Goal: Transaction & Acquisition: Purchase product/service

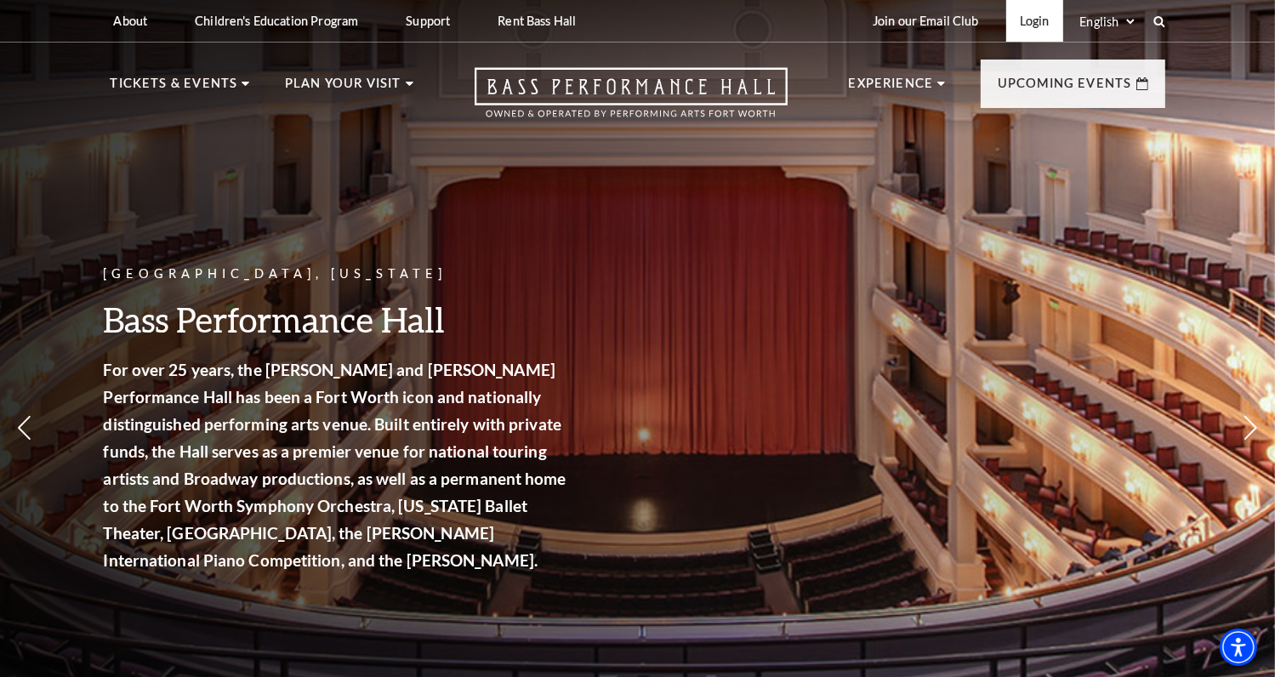
click at [1038, 21] on link "Login" at bounding box center [1034, 21] width 57 height 42
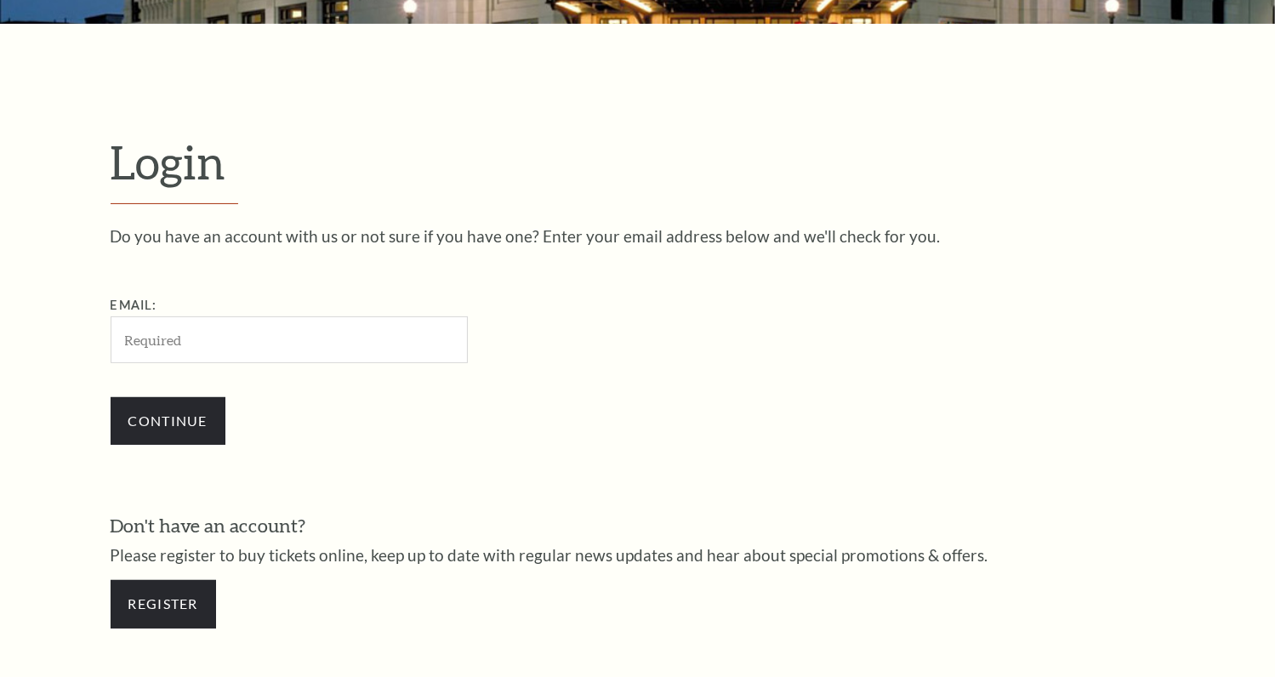
scroll to position [499, 0]
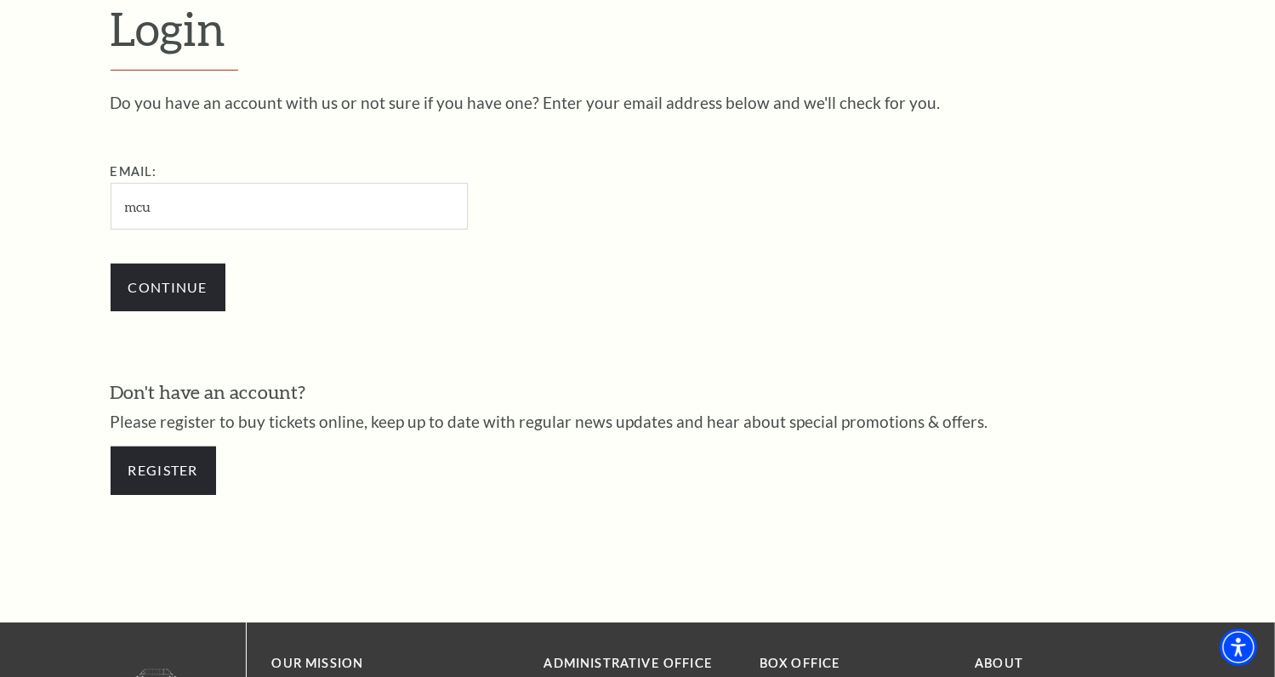
type input "mcunningham1963@sbcglobal.net"
click at [196, 282] on input "Continue" at bounding box center [168, 288] width 115 height 48
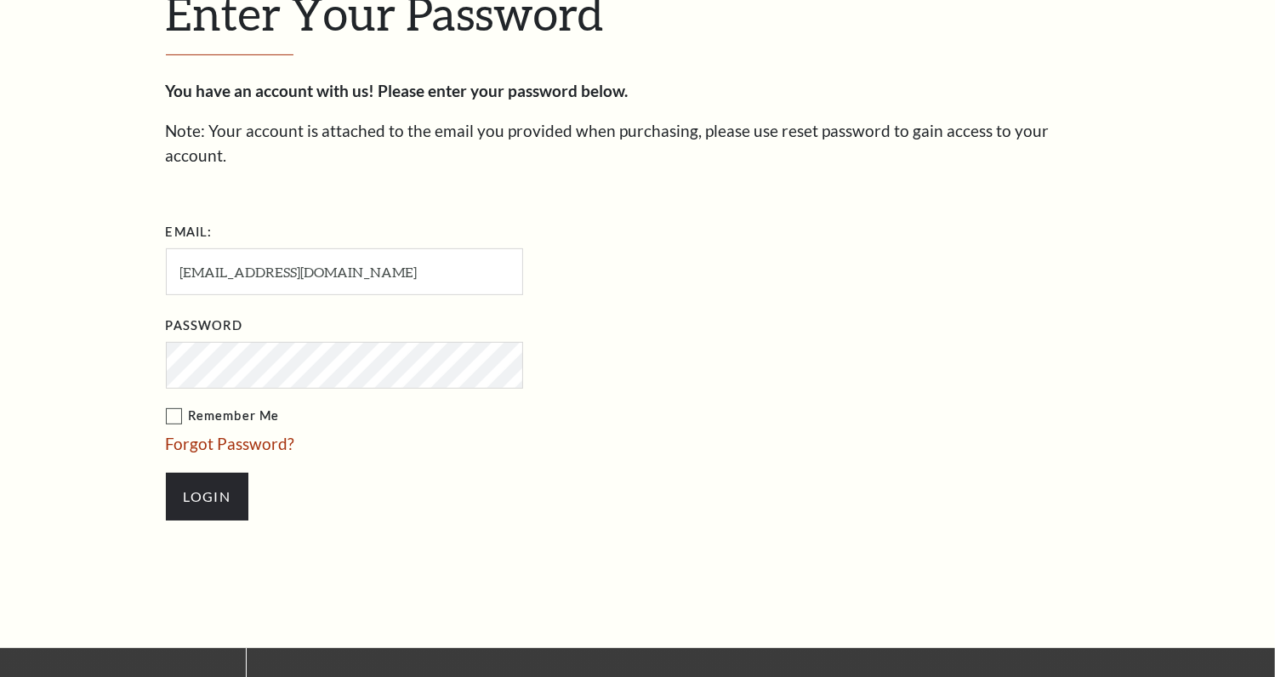
scroll to position [515, 0]
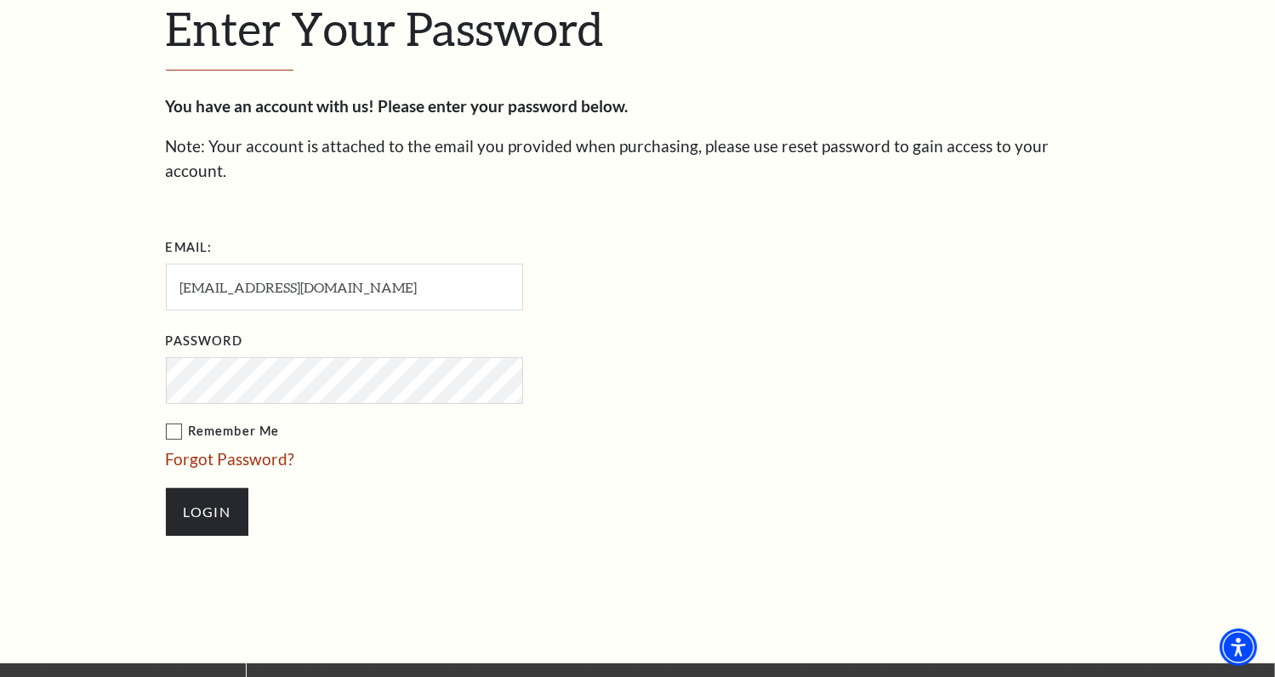
click at [174, 421] on label "Remember Me" at bounding box center [429, 431] width 527 height 21
click at [0, 0] on input "Remember Me" at bounding box center [0, 0] width 0 height 0
click at [196, 488] on input "Login" at bounding box center [207, 512] width 82 height 48
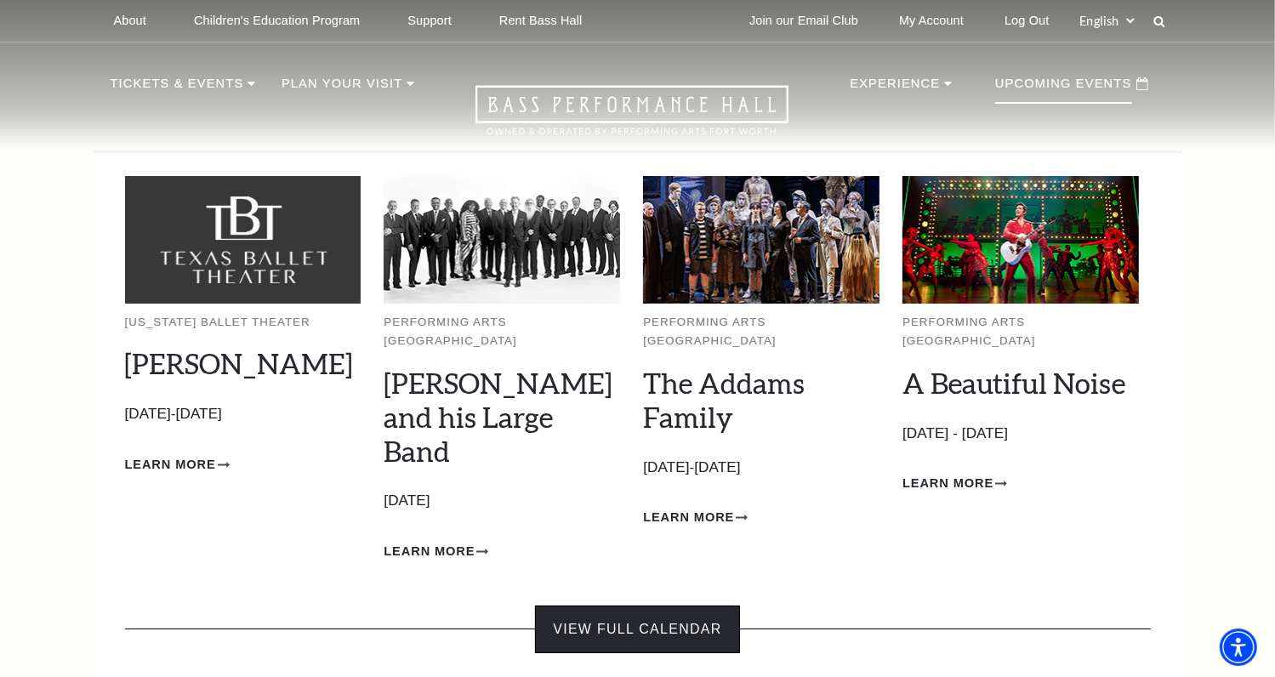
click at [640, 606] on link "View Full Calendar" at bounding box center [637, 630] width 204 height 48
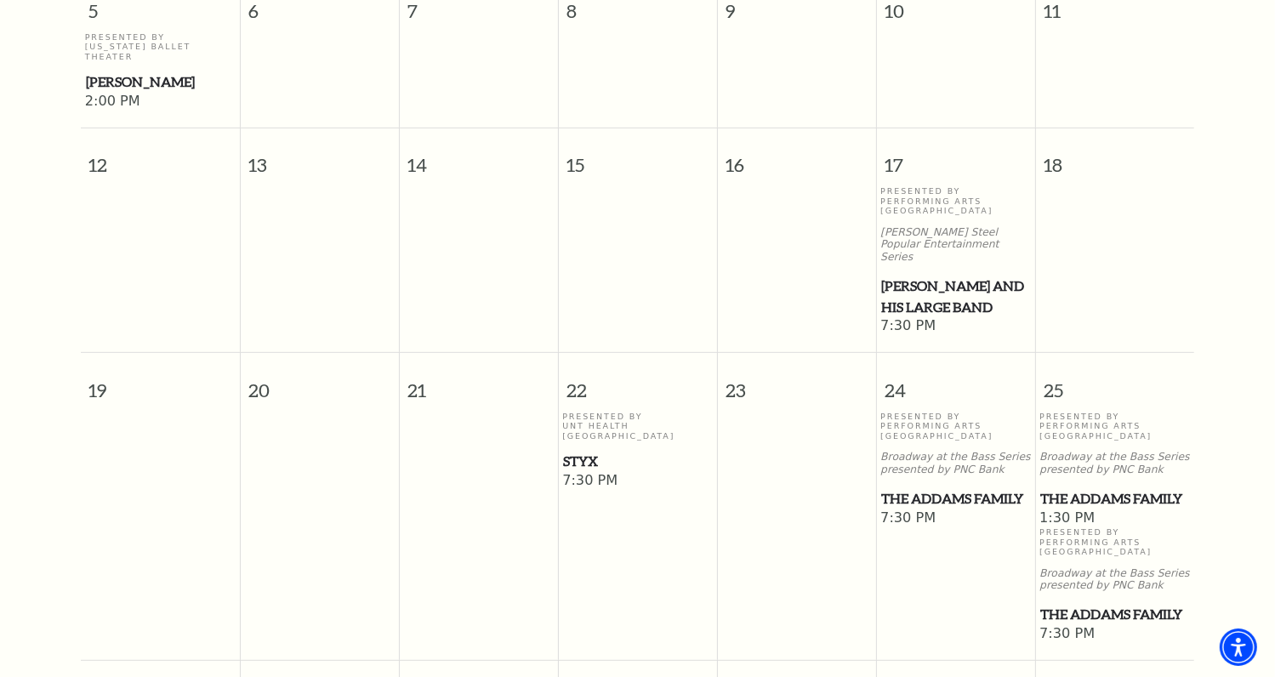
scroll to position [770, 0]
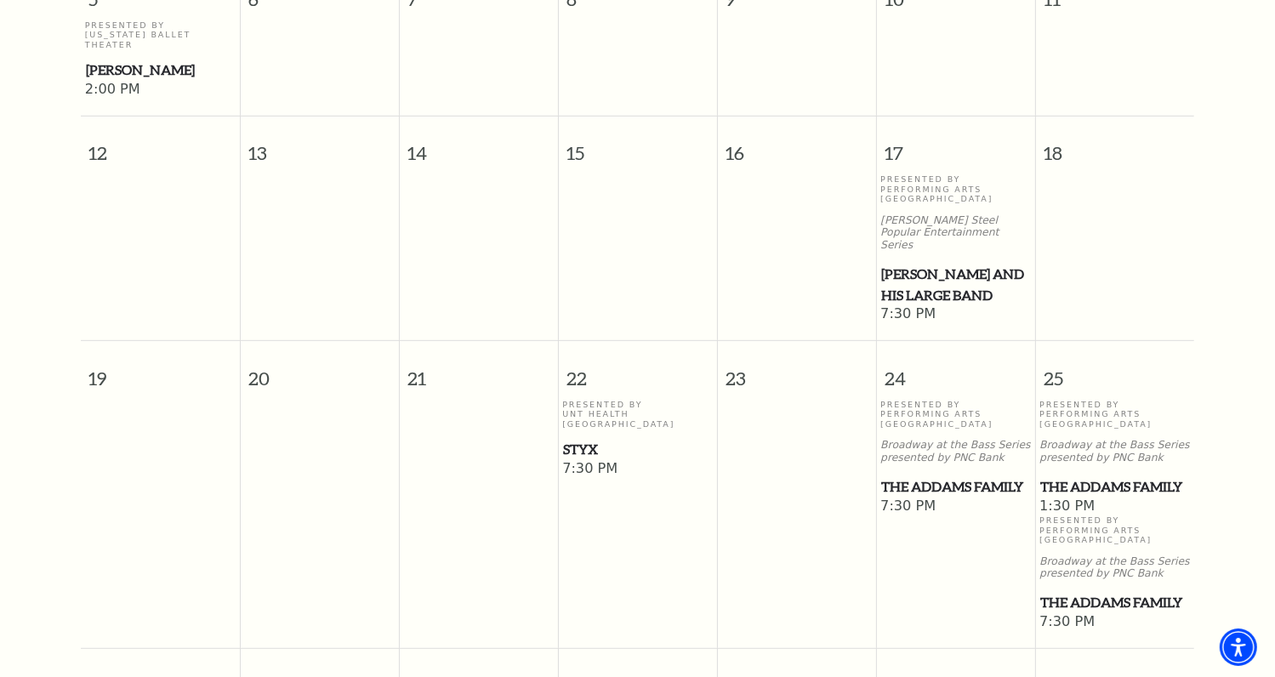
click at [591, 400] on p "Presented By UNT Health Fort Worth" at bounding box center [637, 414] width 151 height 29
drag, startPoint x: 591, startPoint y: 363, endPoint x: 586, endPoint y: 391, distance: 28.5
click at [586, 439] on span "Styx" at bounding box center [637, 449] width 149 height 21
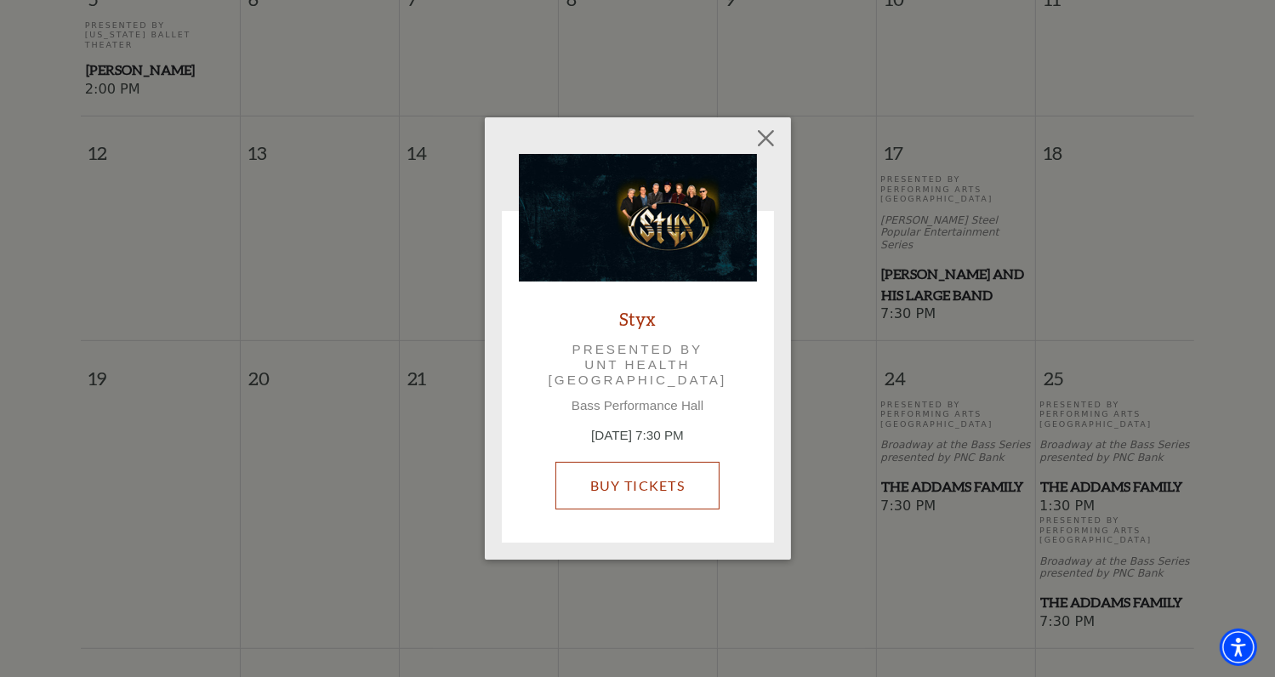
click at [616, 480] on link "Buy Tickets" at bounding box center [637, 486] width 164 height 48
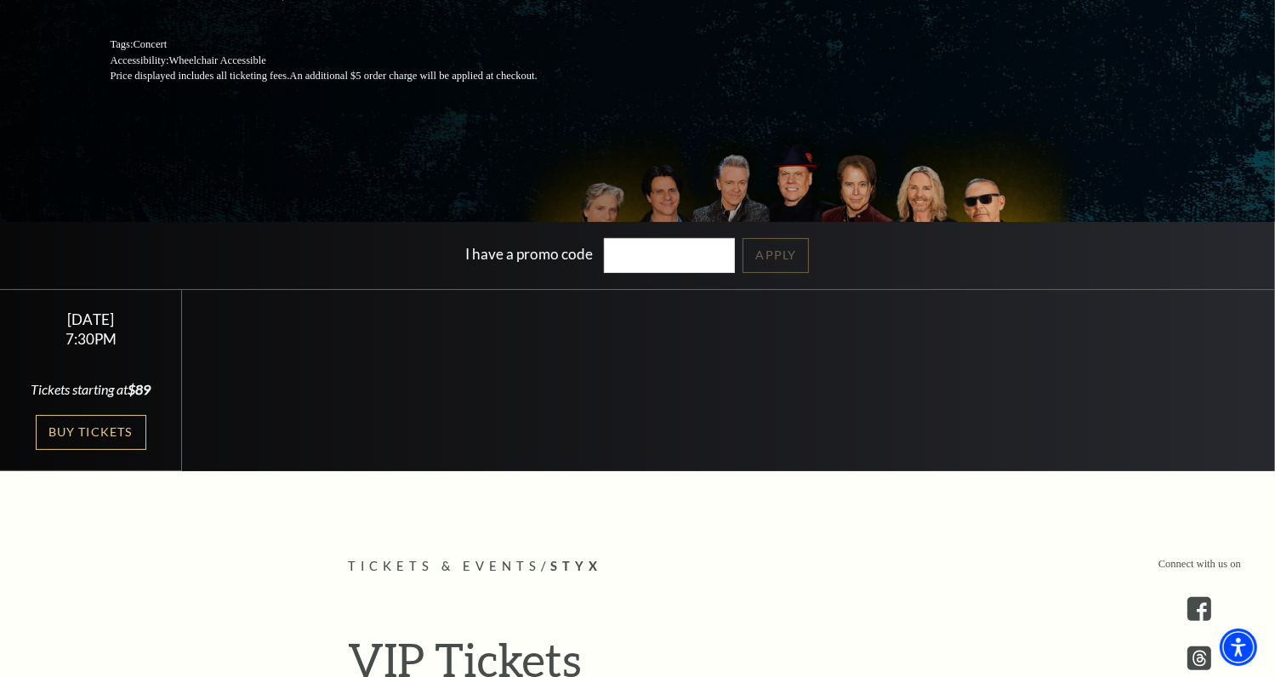
scroll to position [311, 0]
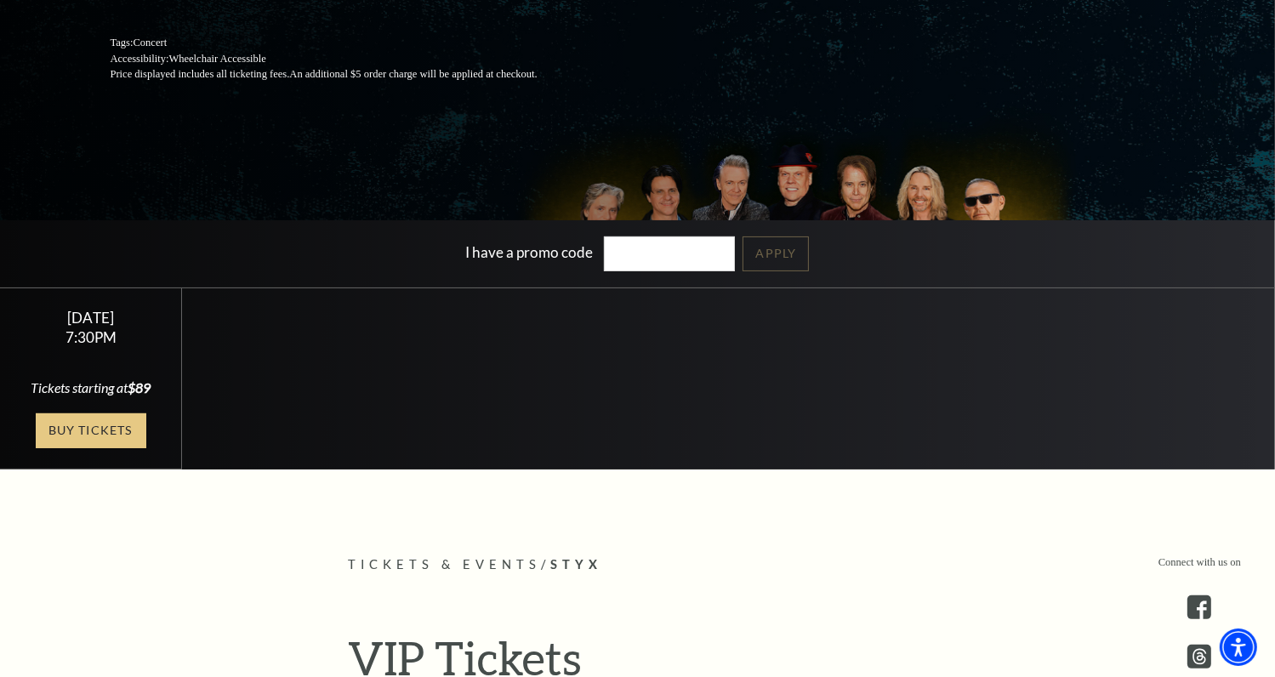
click at [110, 448] on link "Buy Tickets" at bounding box center [91, 430] width 111 height 35
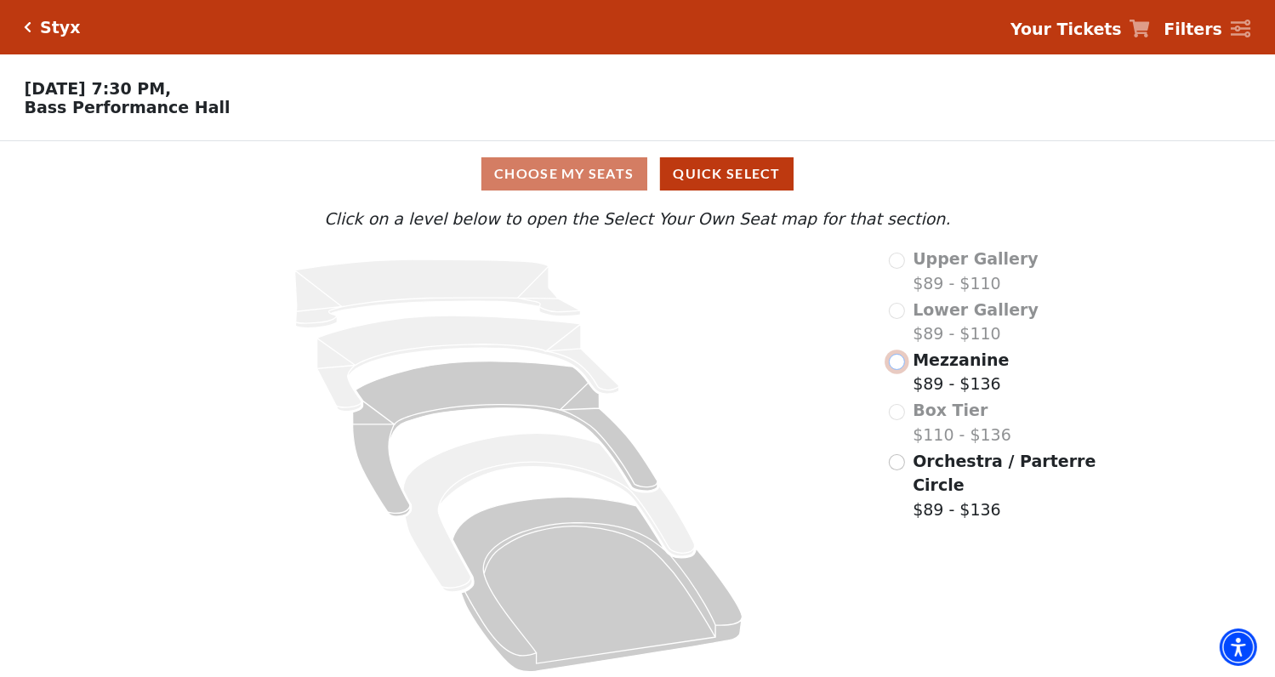
click at [902, 369] on input "Mezzanine$89 - $136\a" at bounding box center [897, 362] width 16 height 16
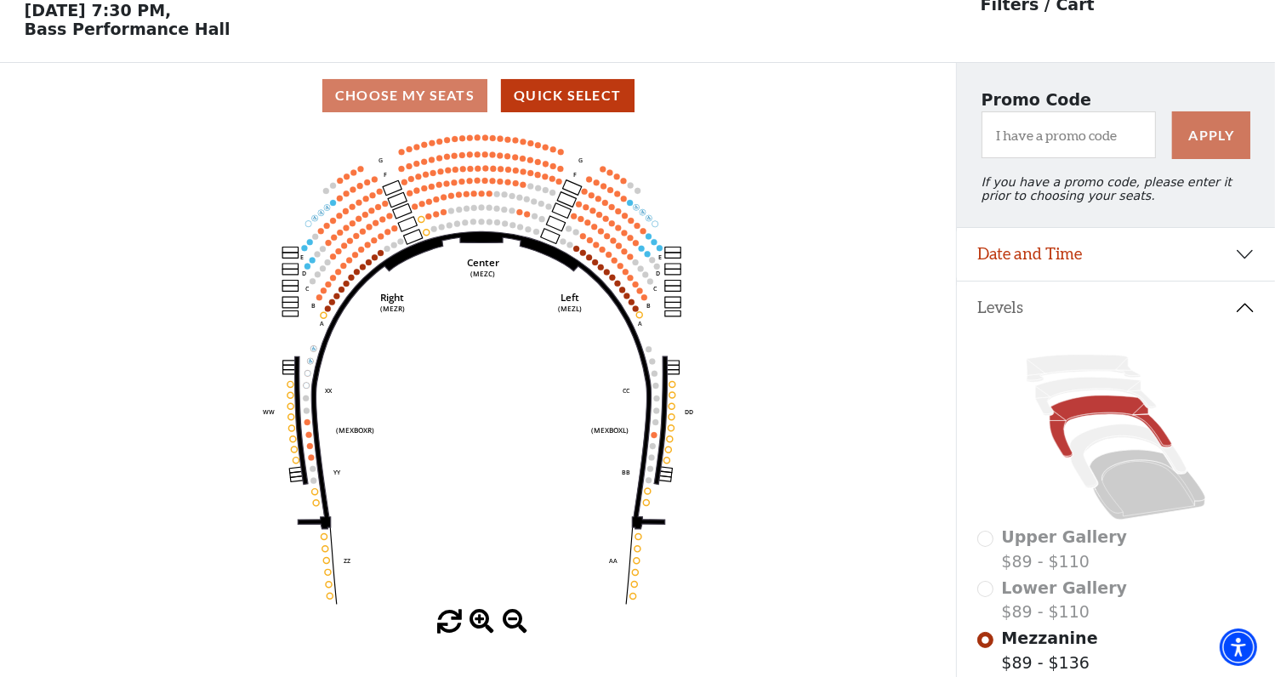
scroll to position [78, 0]
click at [481, 618] on span at bounding box center [481, 622] width 25 height 25
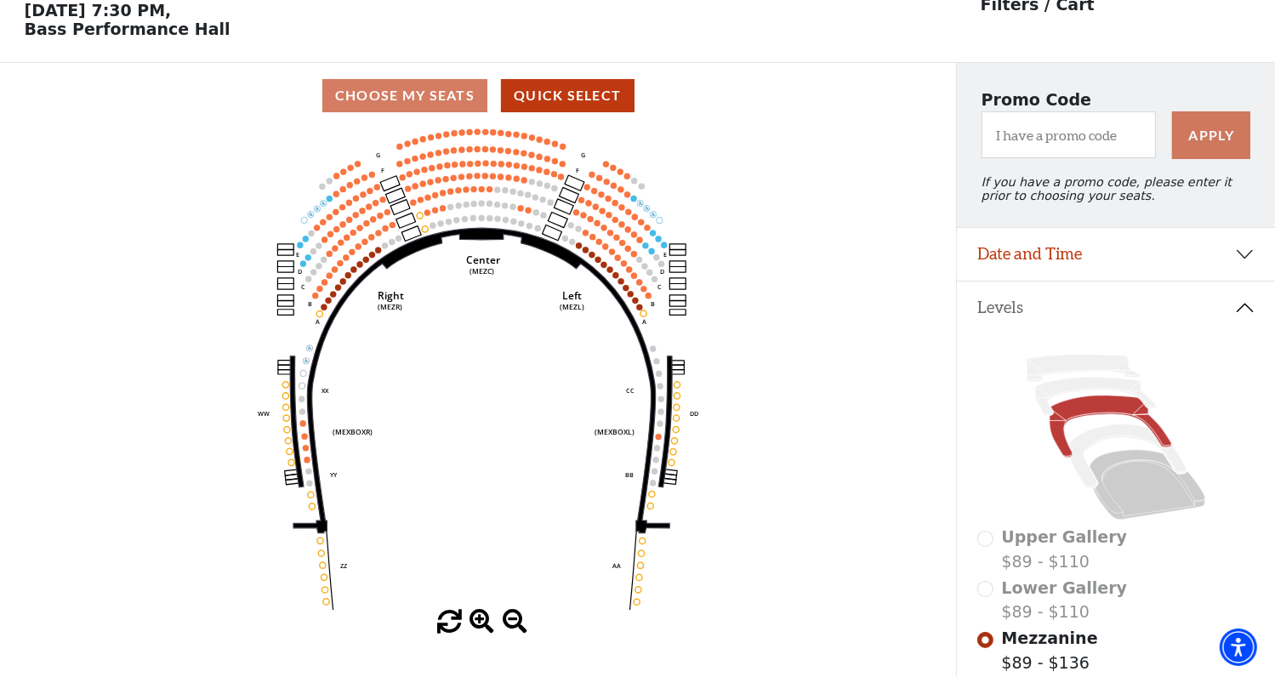
click at [481, 618] on span at bounding box center [481, 622] width 25 height 25
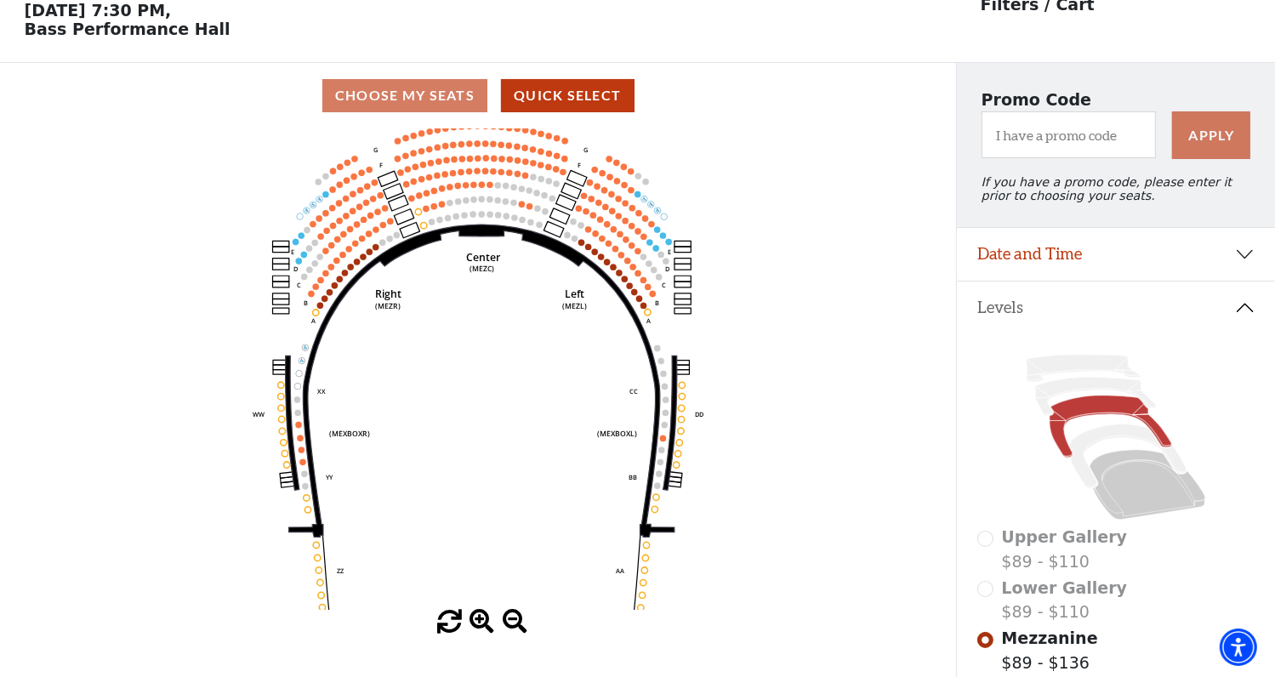
click at [481, 618] on span at bounding box center [481, 622] width 25 height 25
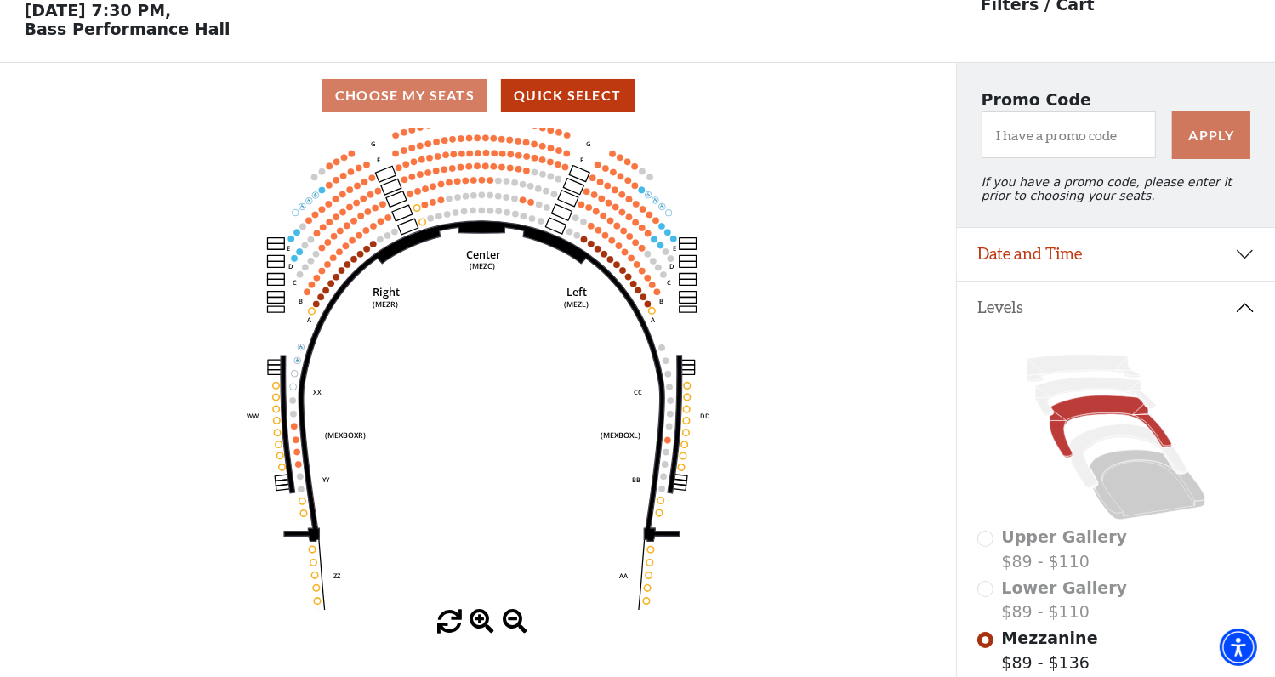
click at [481, 618] on span at bounding box center [481, 622] width 25 height 25
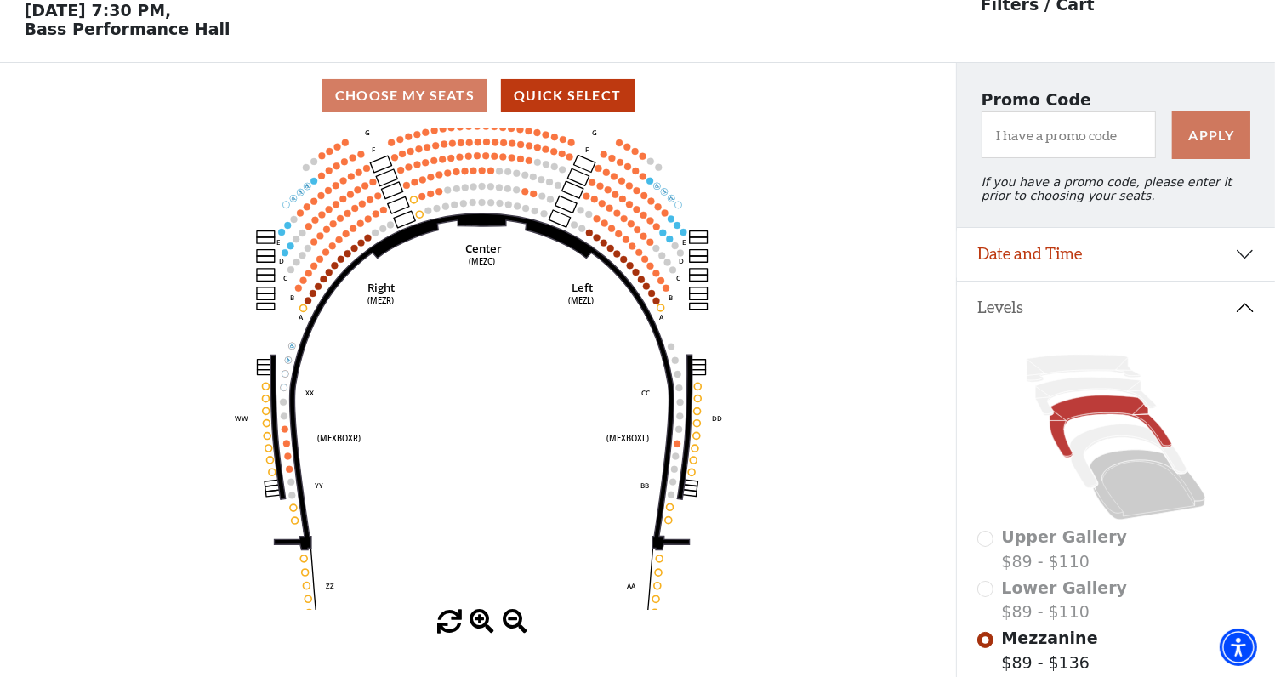
click at [481, 618] on span at bounding box center [481, 622] width 25 height 25
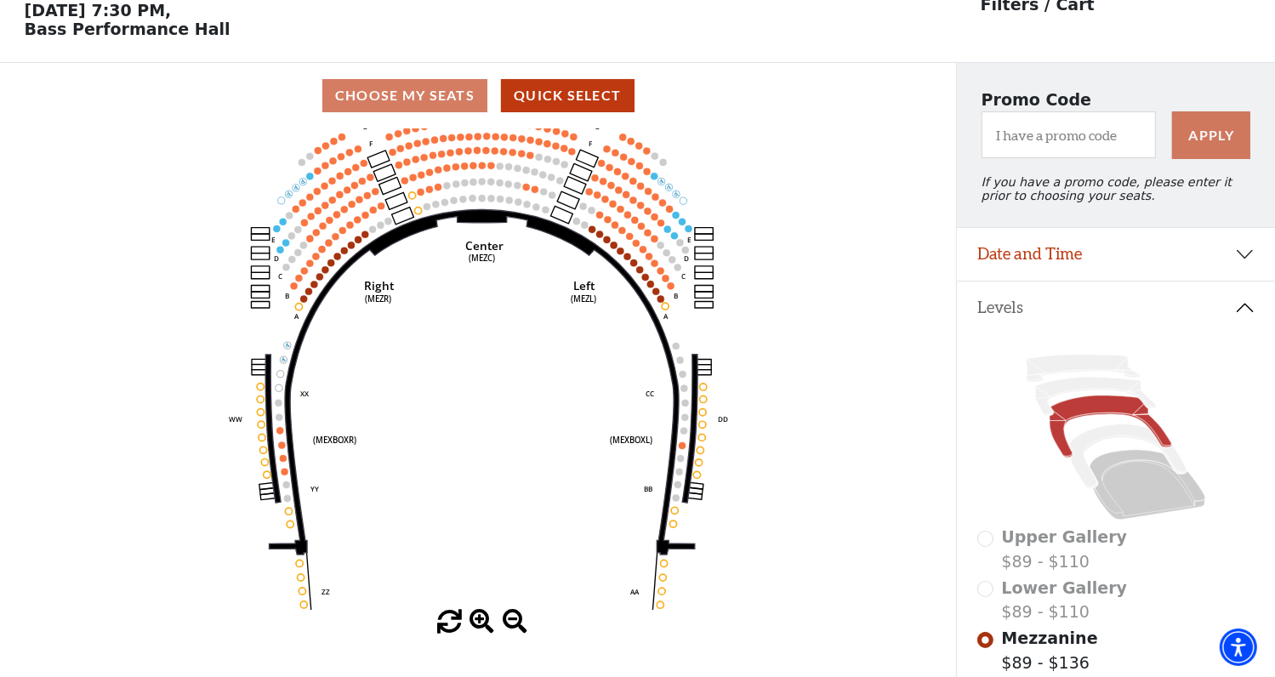
click at [481, 618] on span at bounding box center [481, 622] width 25 height 25
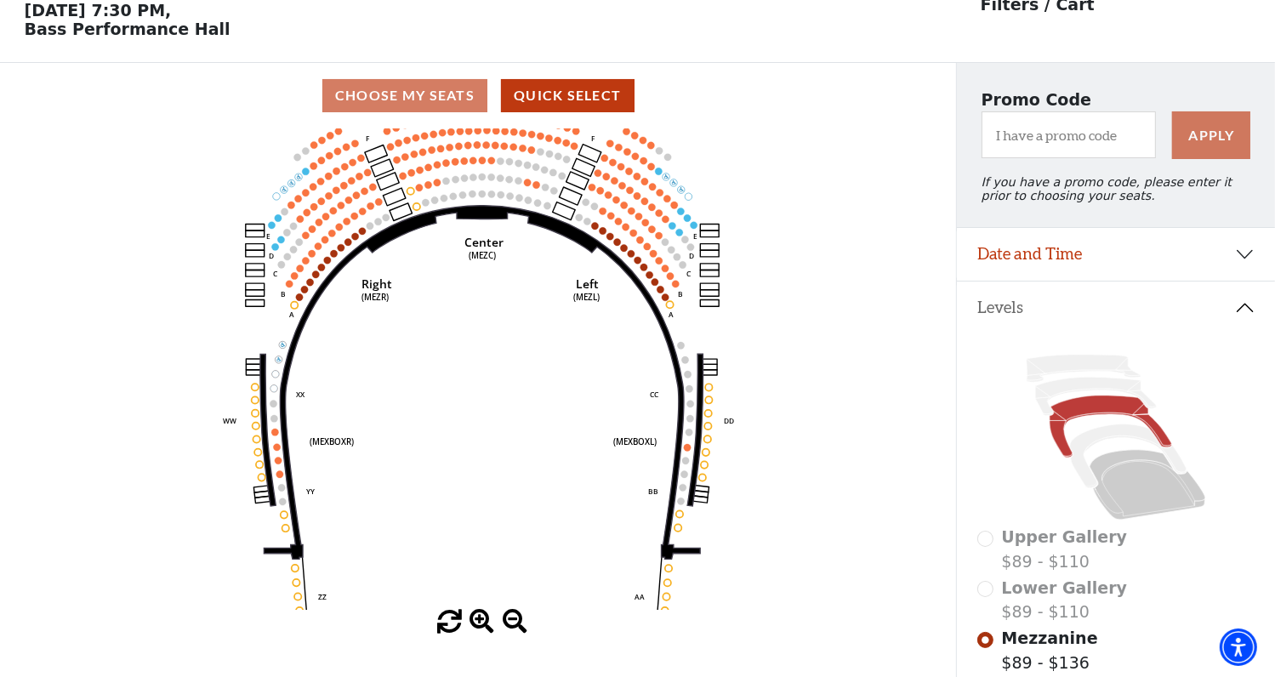
click at [481, 618] on span at bounding box center [481, 622] width 25 height 25
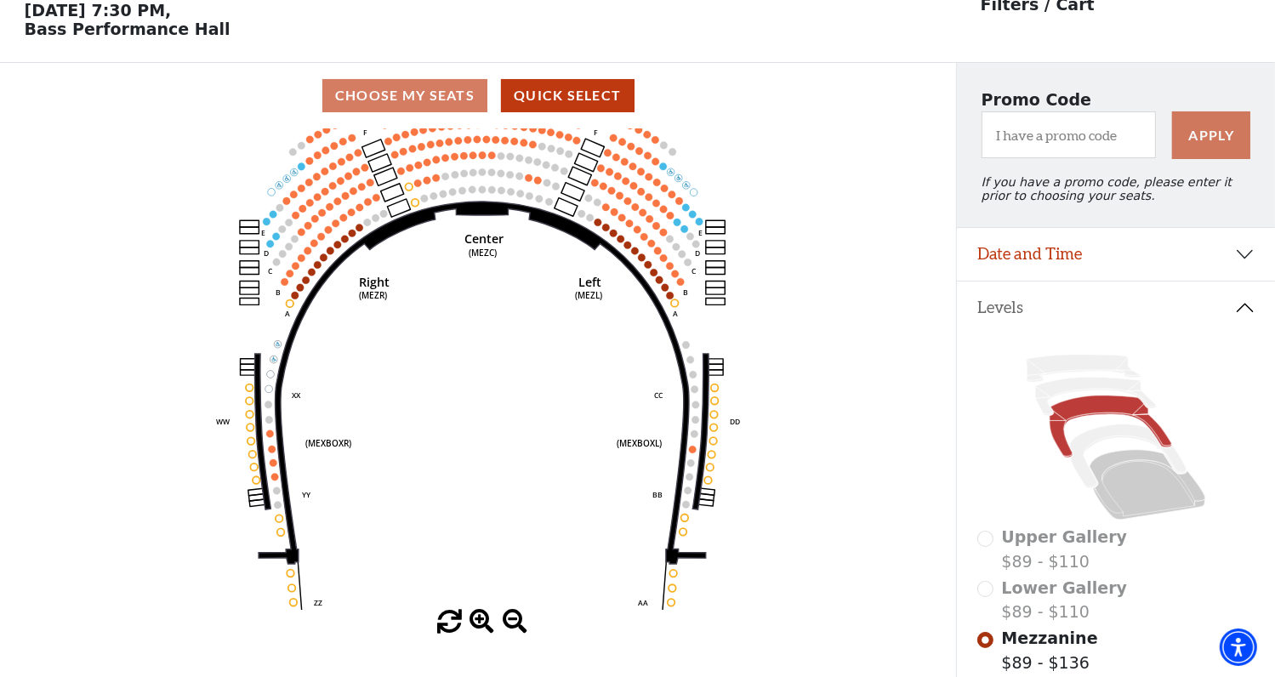
click at [481, 618] on span at bounding box center [481, 622] width 25 height 25
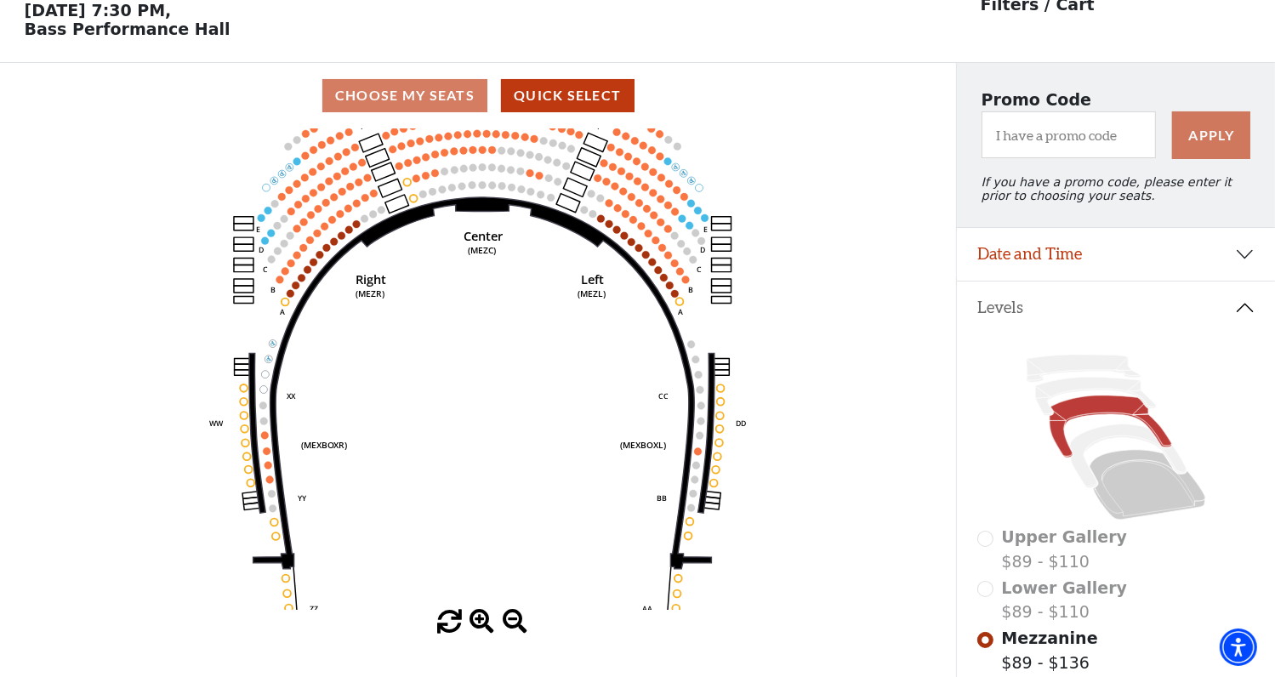
click at [481, 618] on span at bounding box center [481, 622] width 25 height 25
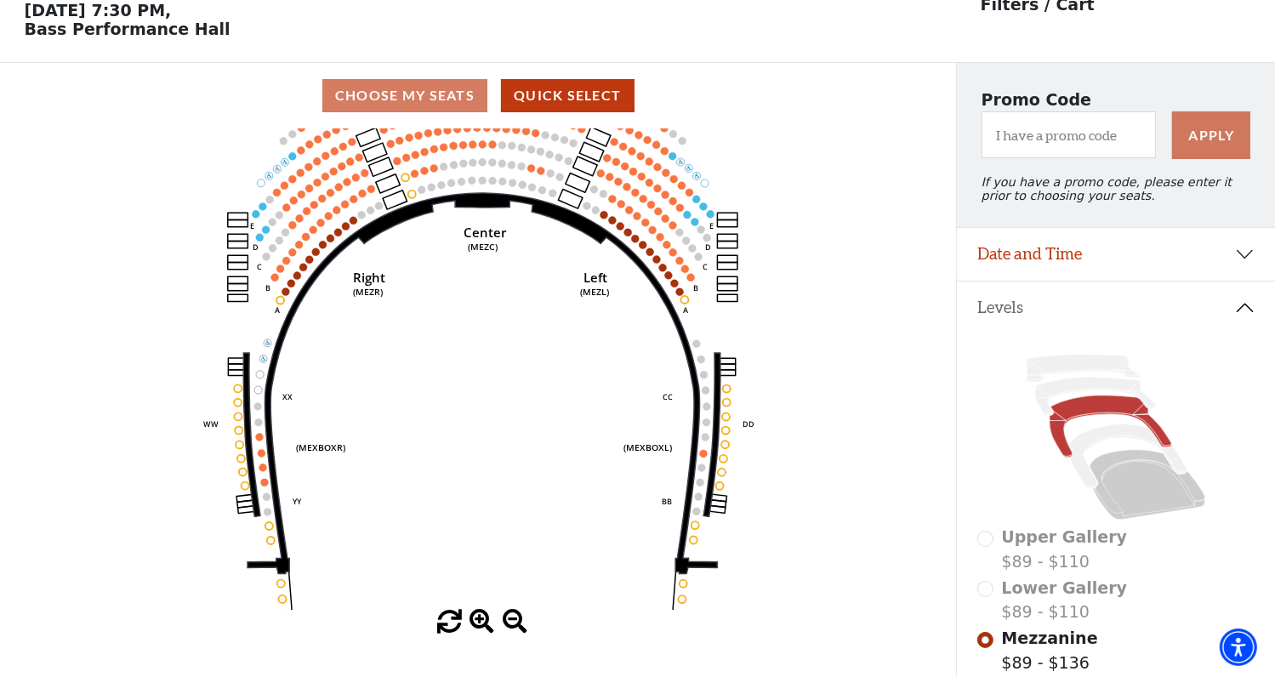
click at [481, 618] on span at bounding box center [481, 622] width 25 height 25
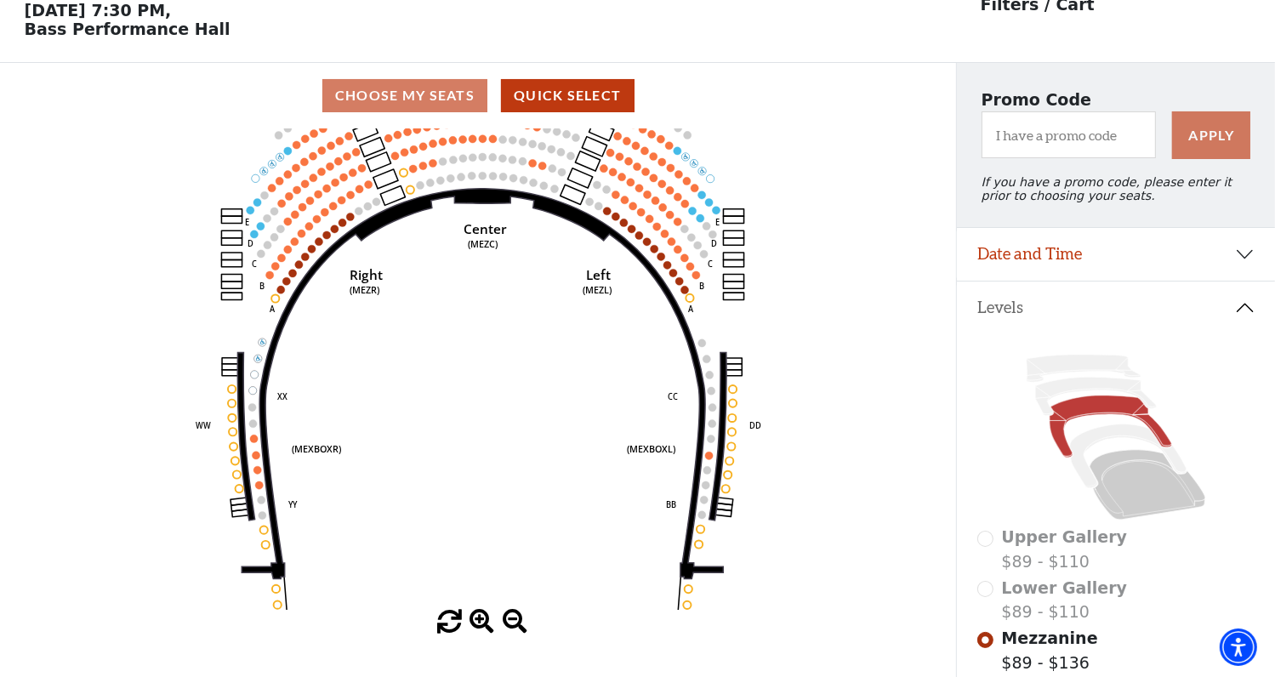
click at [481, 618] on span at bounding box center [481, 622] width 25 height 25
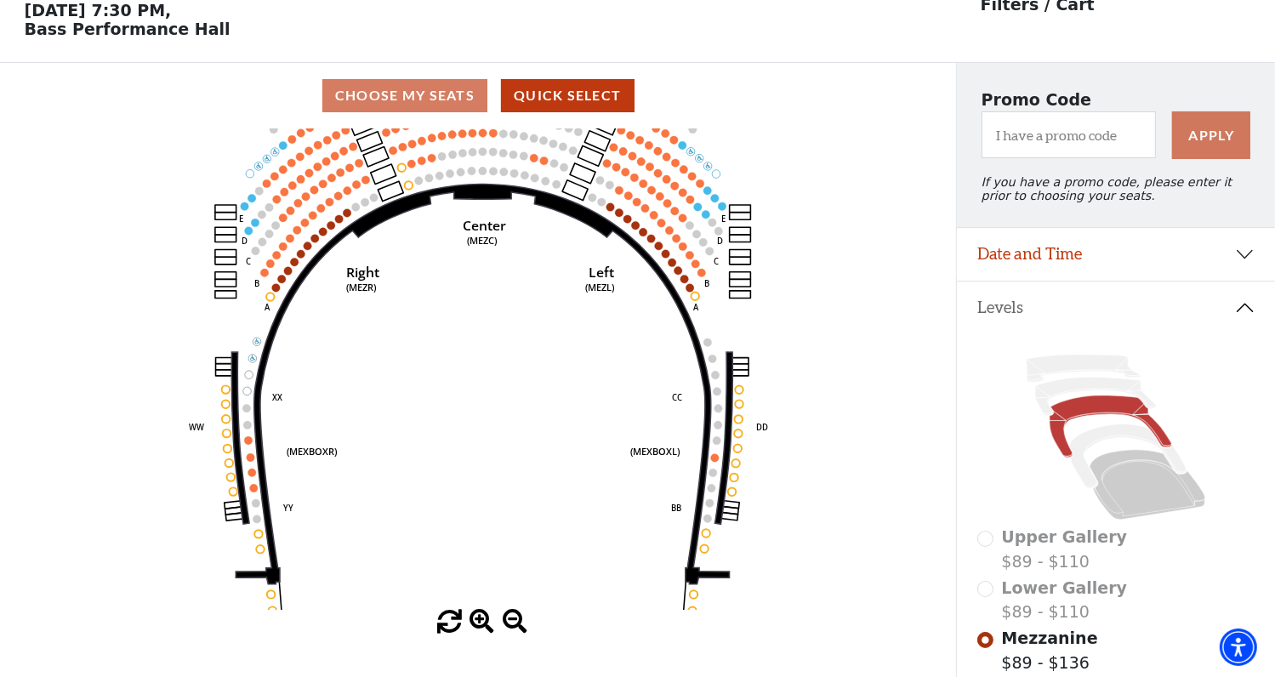
click at [481, 618] on span at bounding box center [481, 622] width 25 height 25
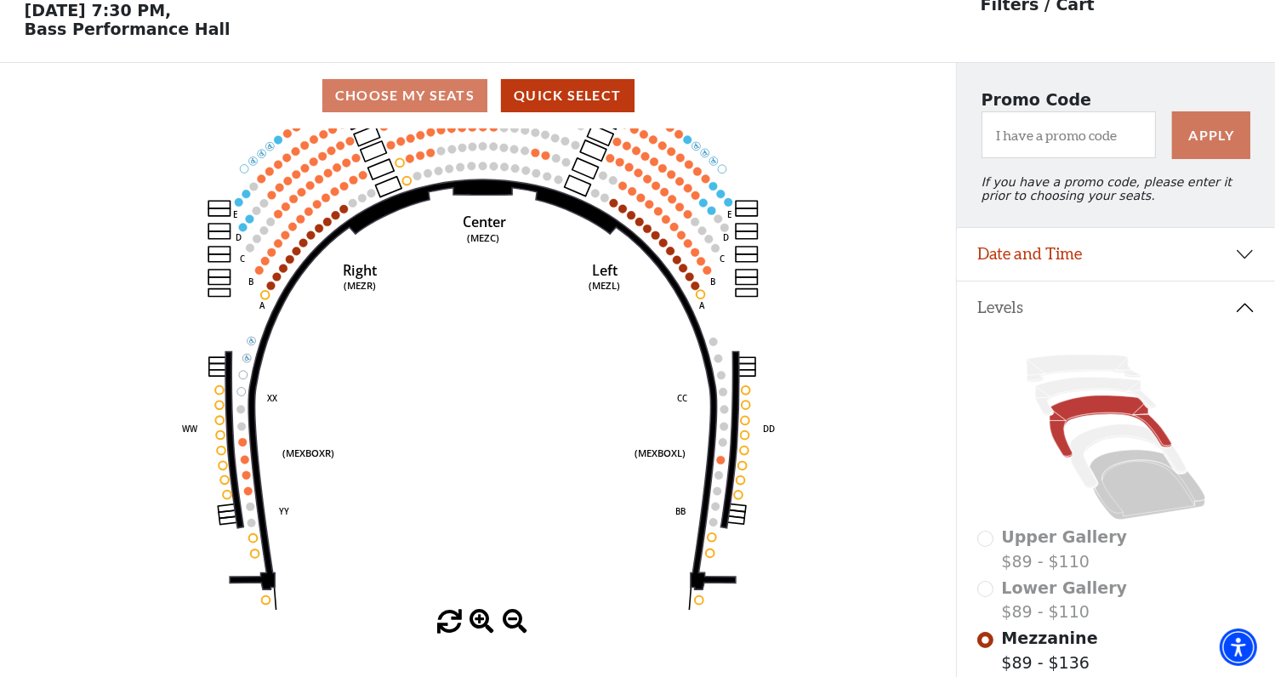
click at [481, 618] on span at bounding box center [481, 622] width 25 height 25
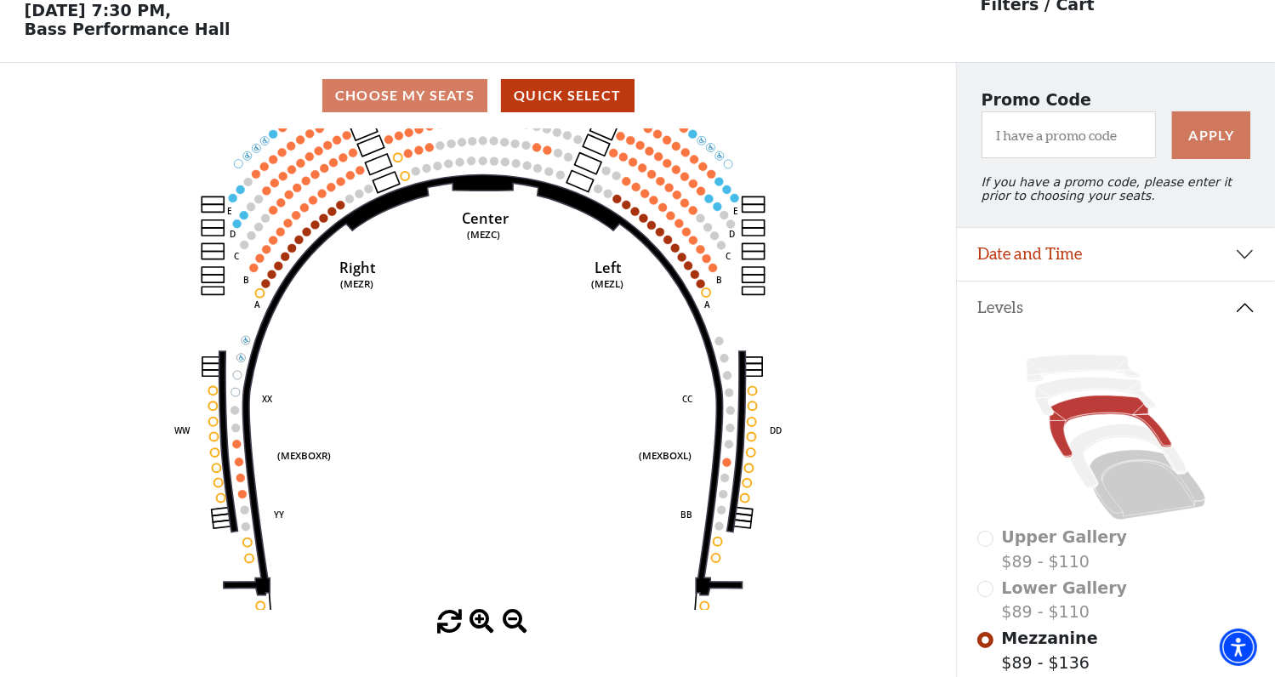
click at [481, 618] on span at bounding box center [481, 622] width 25 height 25
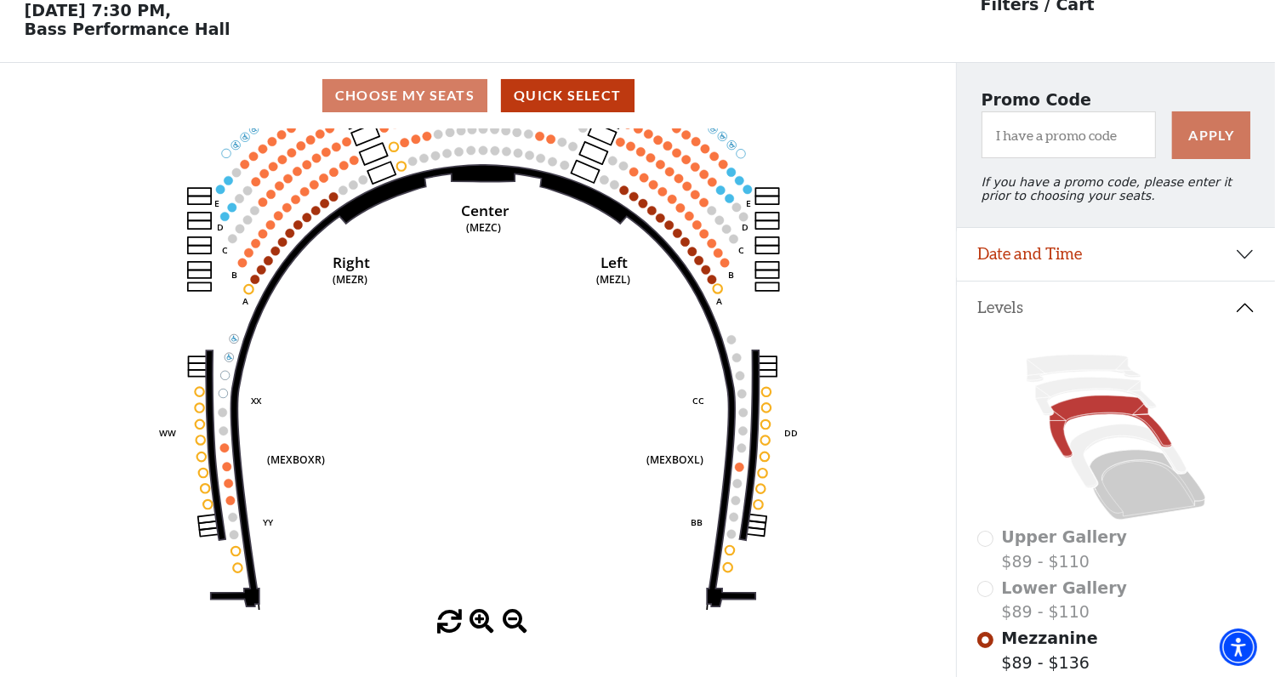
click at [481, 618] on span at bounding box center [481, 622] width 25 height 25
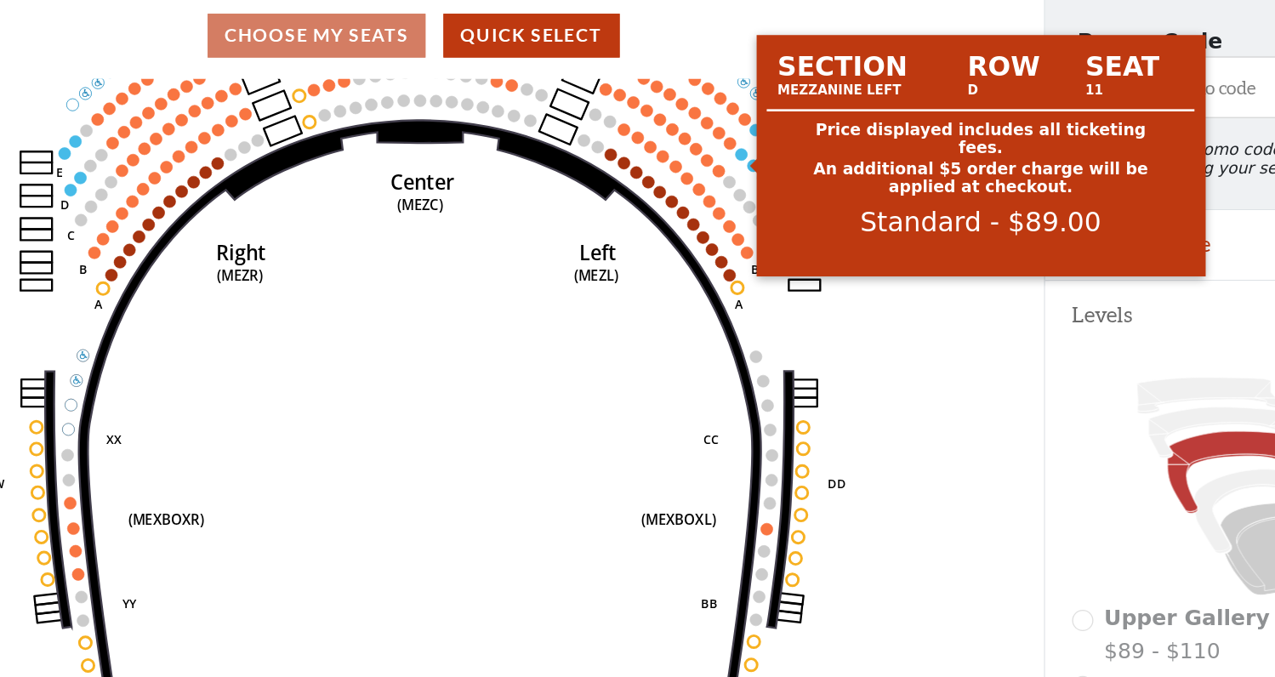
click at [729, 191] on circle at bounding box center [726, 185] width 9 height 9
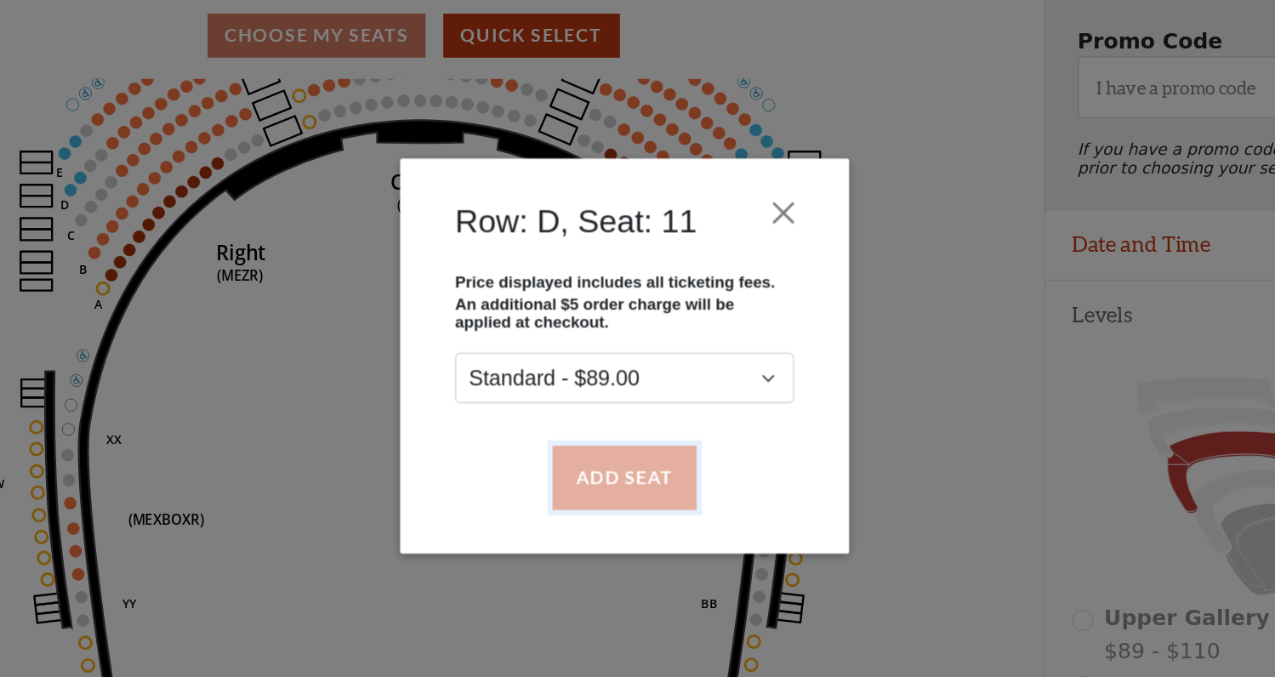
click at [646, 433] on button "Add Seat" at bounding box center [637, 431] width 109 height 48
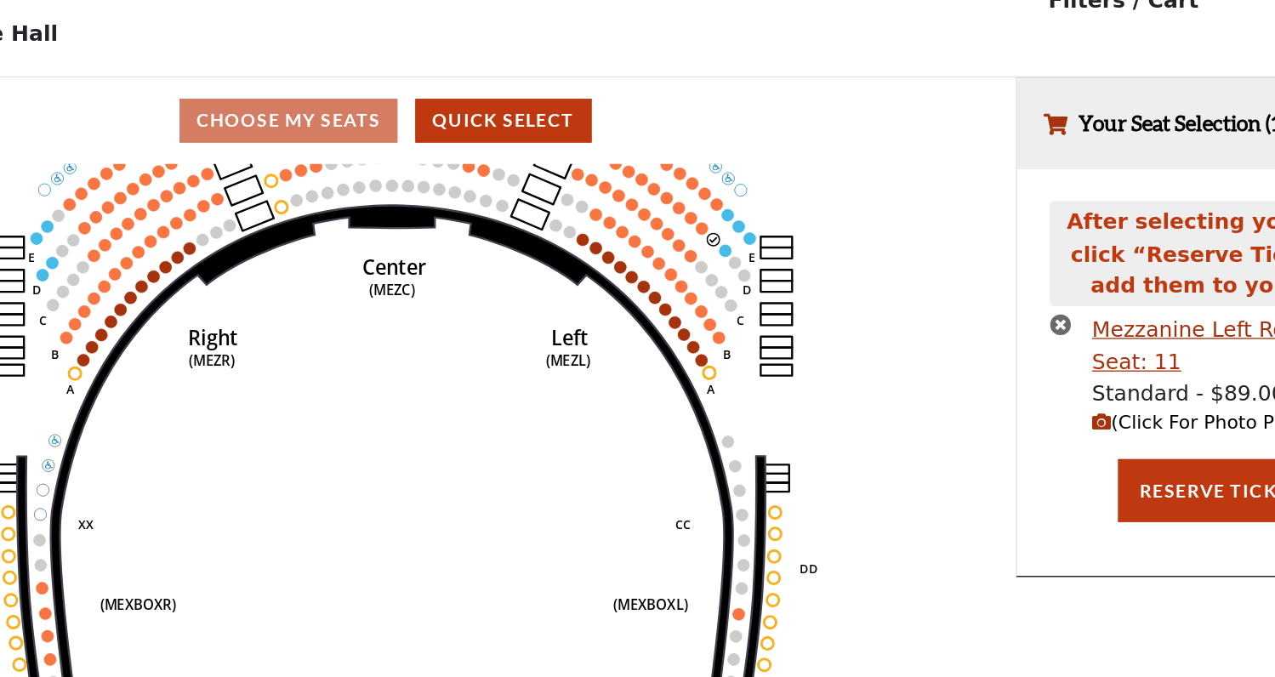
scroll to position [0, 0]
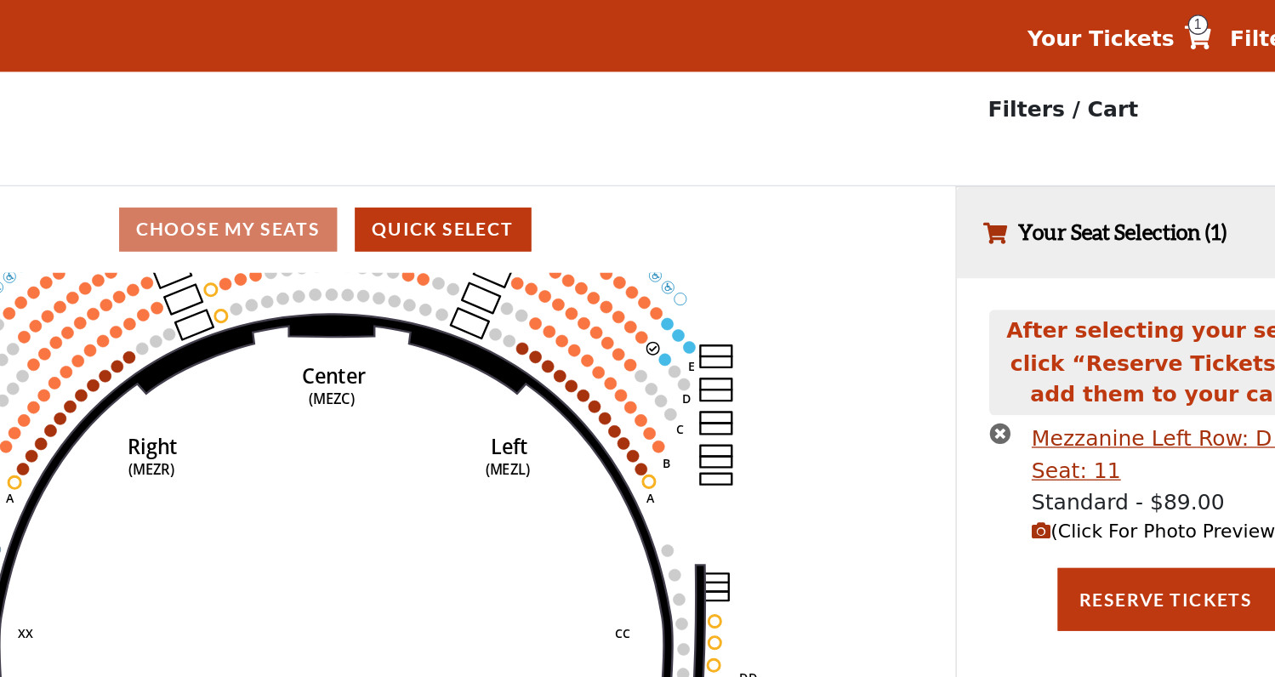
click at [734, 282] on icon "Center (MEZC) Right (MEZR) Left (MEZL) (MEXBOXR) (MEXBOXL) XX WW CC DD YY BB ZZ…" at bounding box center [478, 447] width 861 height 481
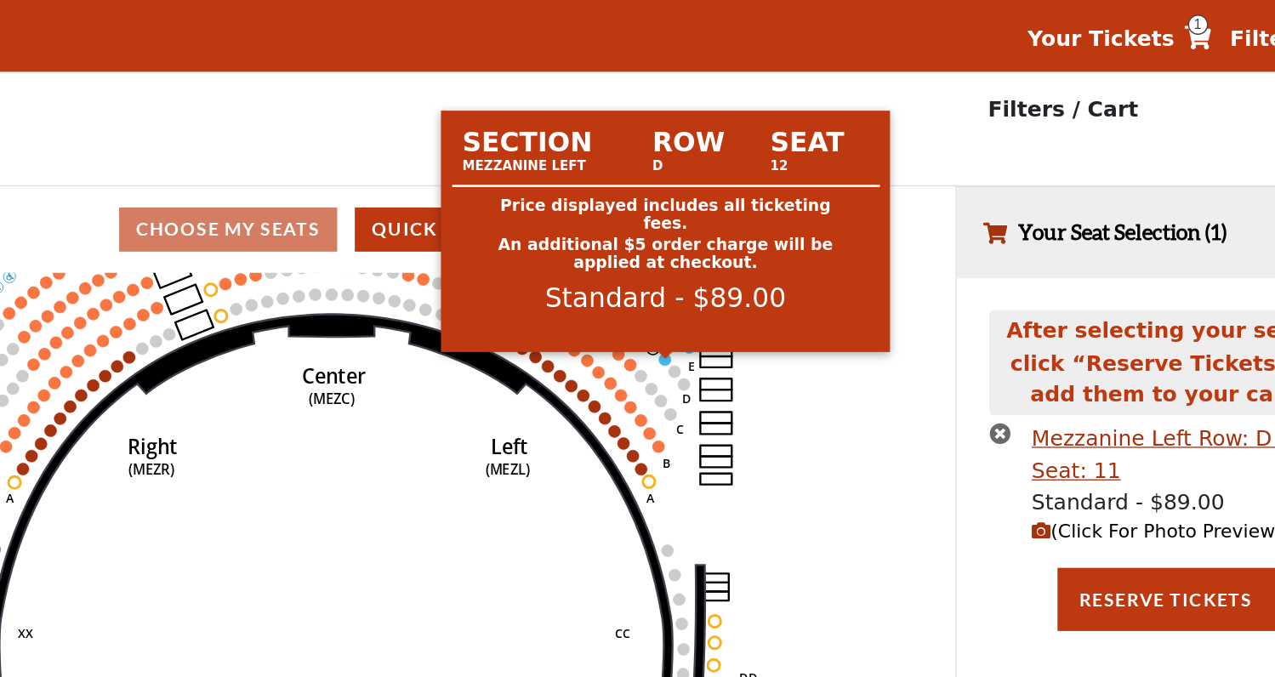
click at [736, 276] on circle at bounding box center [735, 272] width 9 height 9
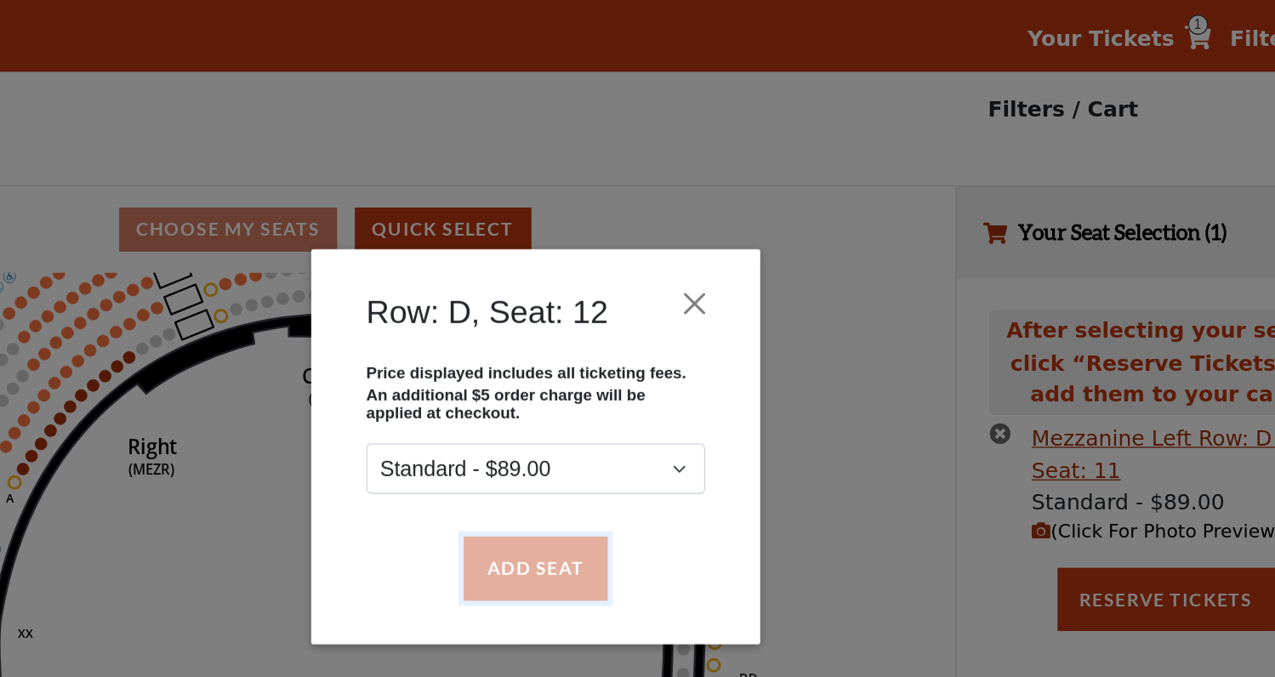
click at [660, 428] on button "Add Seat" at bounding box center [637, 431] width 109 height 48
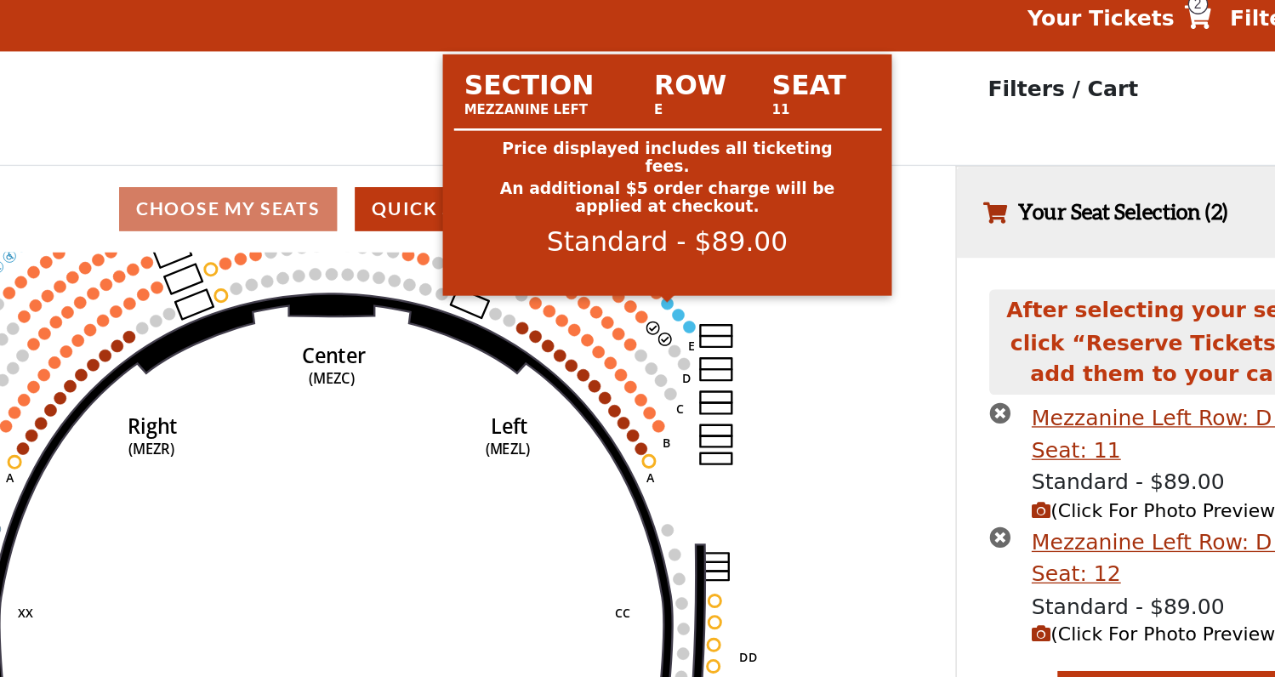
click at [735, 250] on circle at bounding box center [737, 245] width 9 height 9
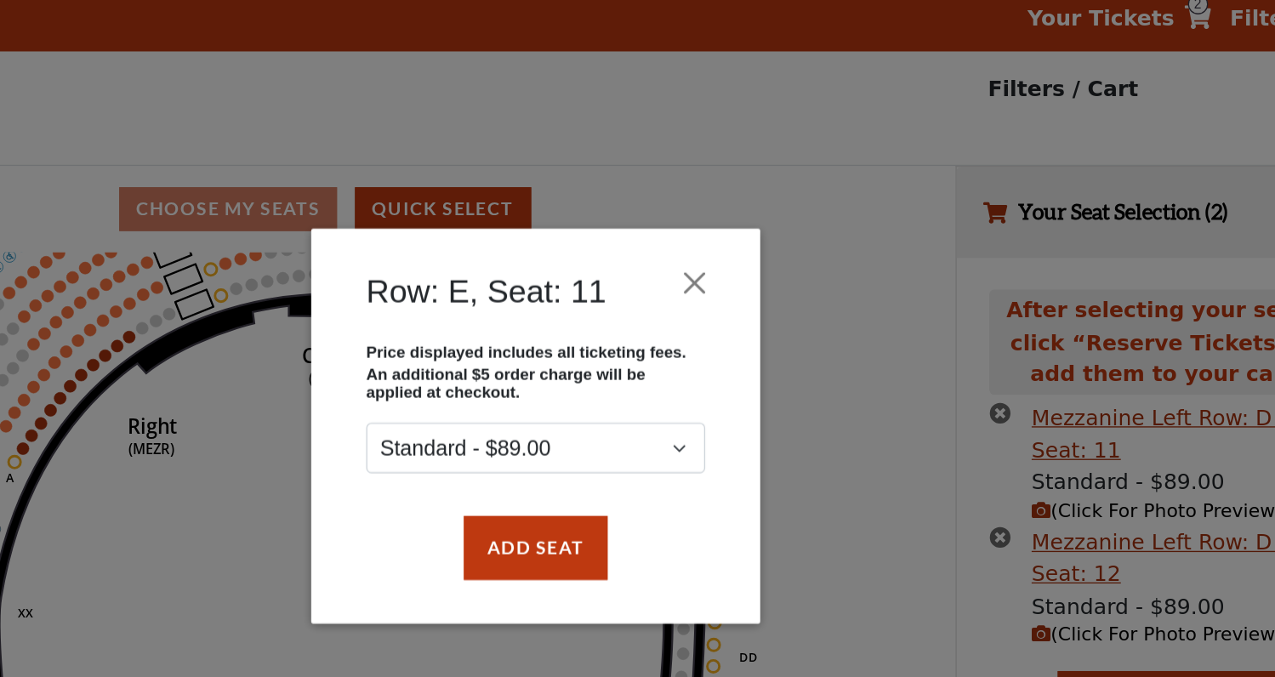
click at [735, 253] on div "Row: E, Seat: 11" at bounding box center [637, 241] width 289 height 70
click at [653, 433] on button "Add Seat" at bounding box center [637, 431] width 109 height 48
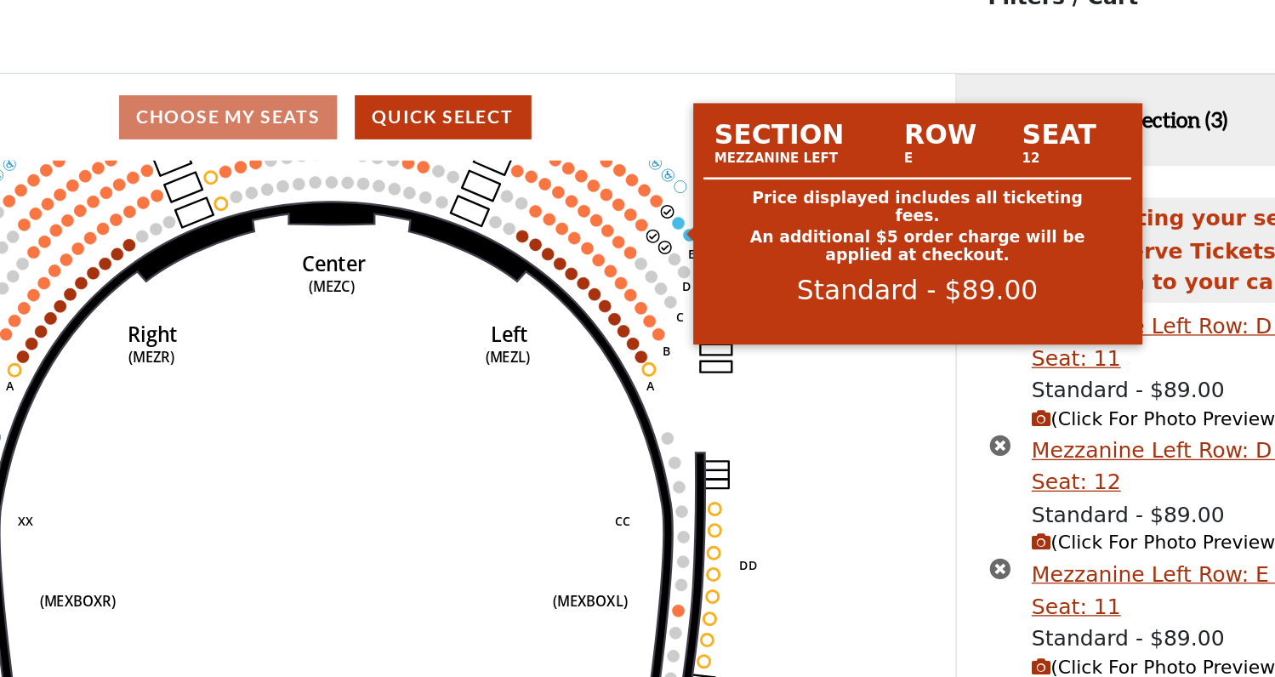
click at [742, 258] on circle at bounding box center [746, 253] width 9 height 9
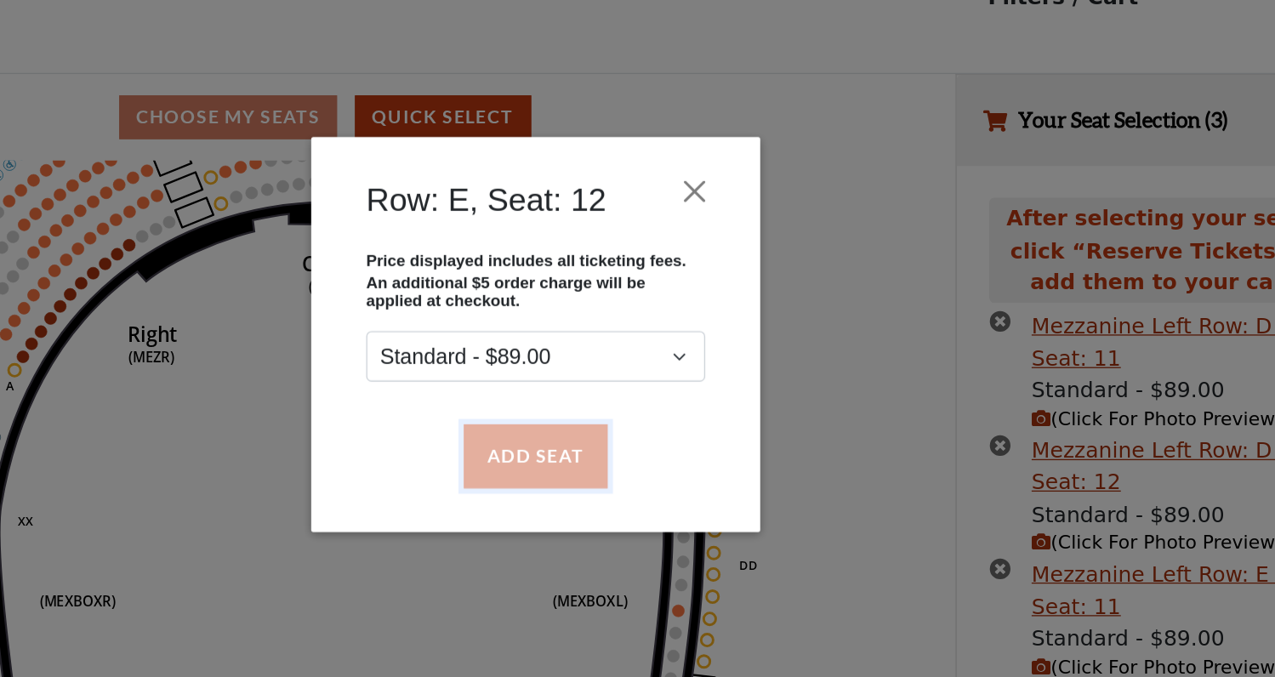
click at [660, 435] on button "Add Seat" at bounding box center [637, 431] width 109 height 48
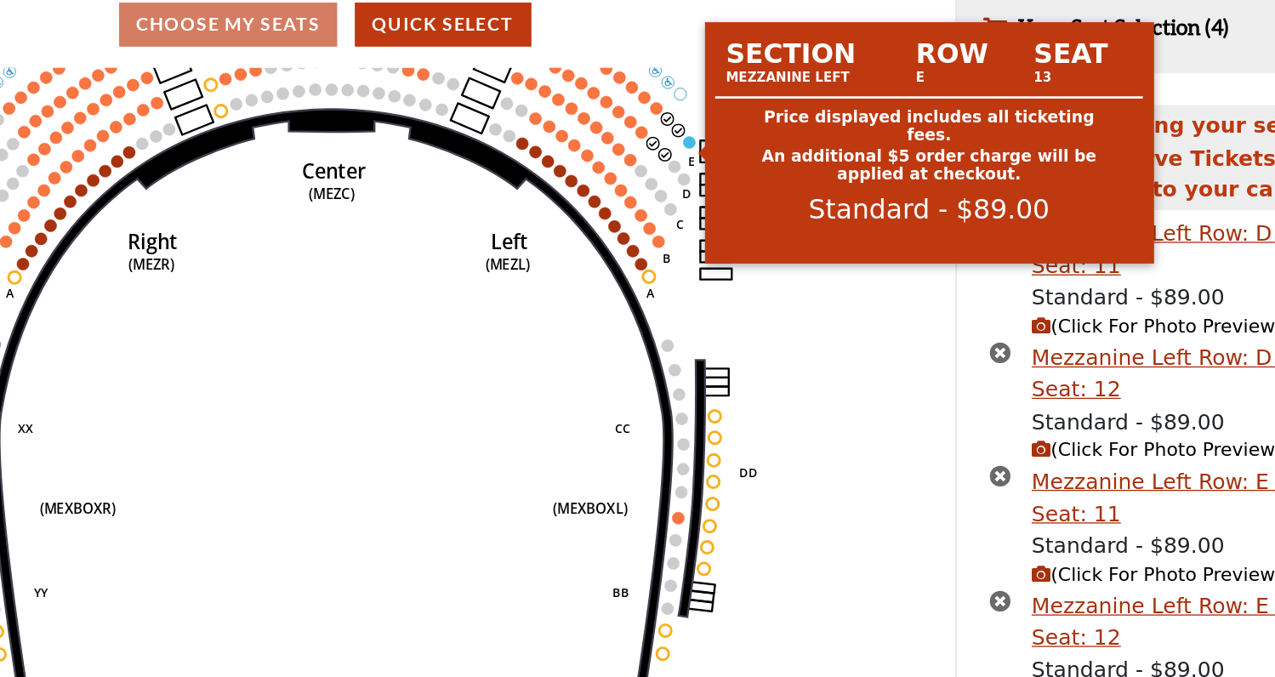
click at [751, 267] on circle at bounding box center [754, 263] width 9 height 9
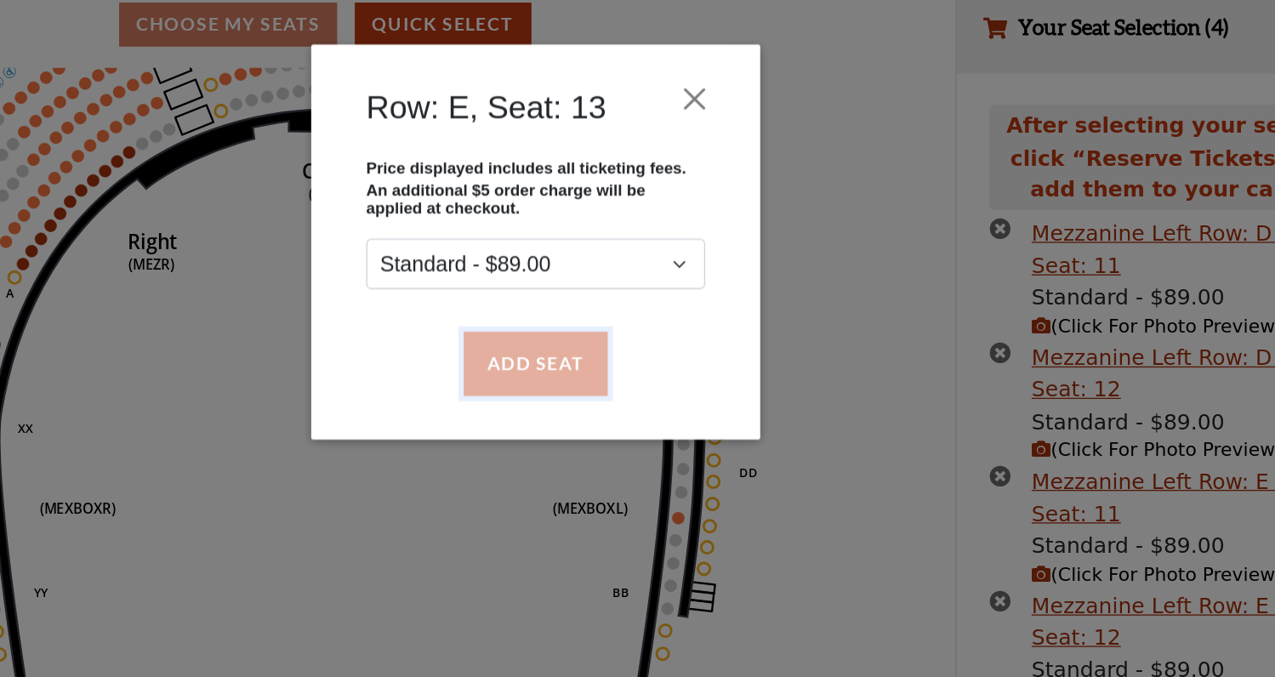
click at [661, 424] on button "Add Seat" at bounding box center [637, 431] width 109 height 48
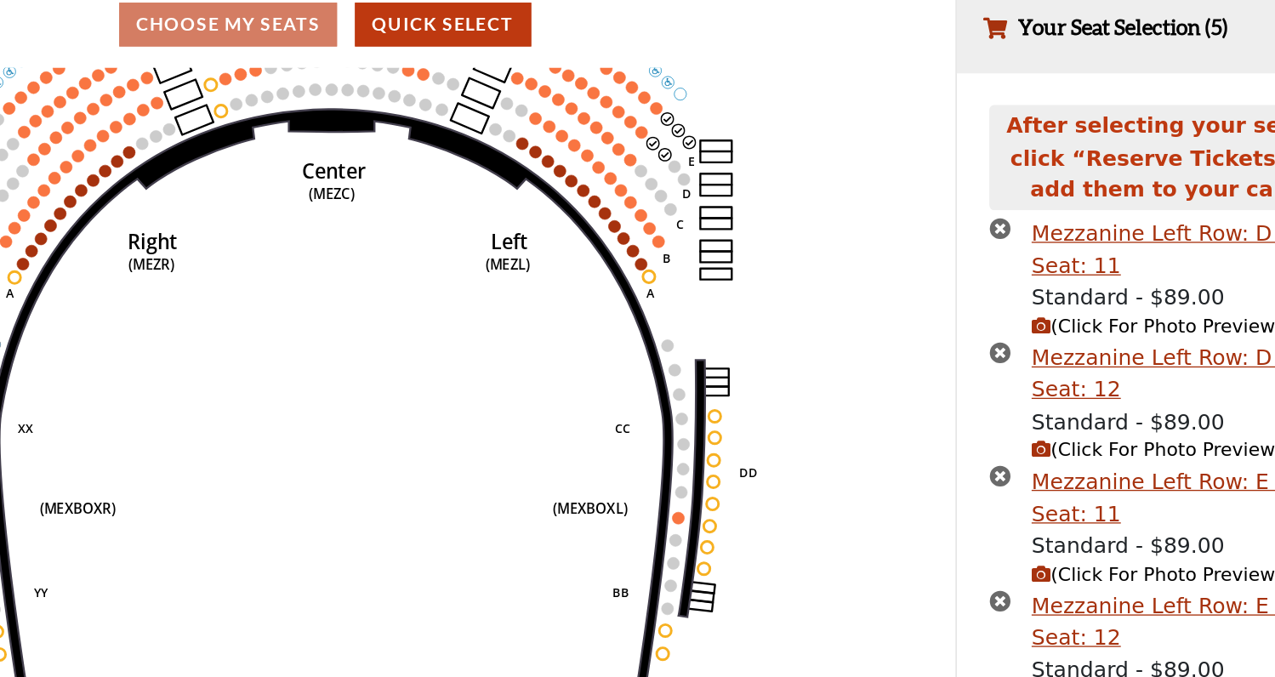
scroll to position [60, 0]
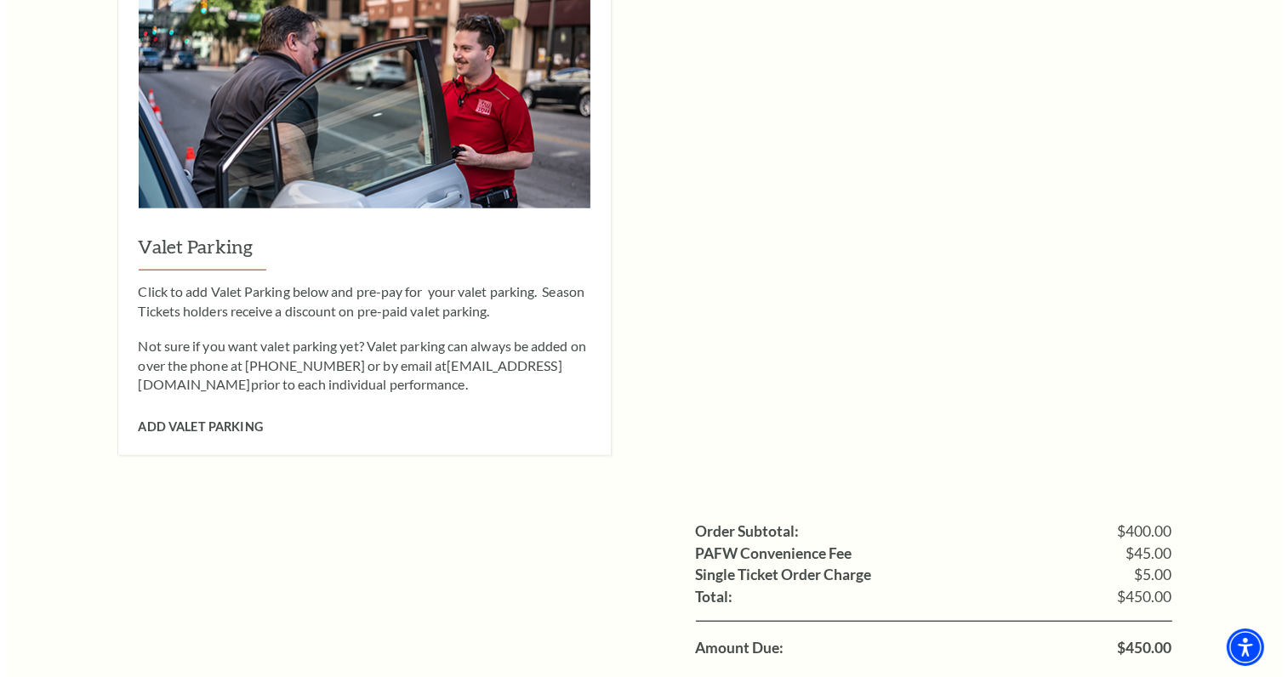
scroll to position [1497, 0]
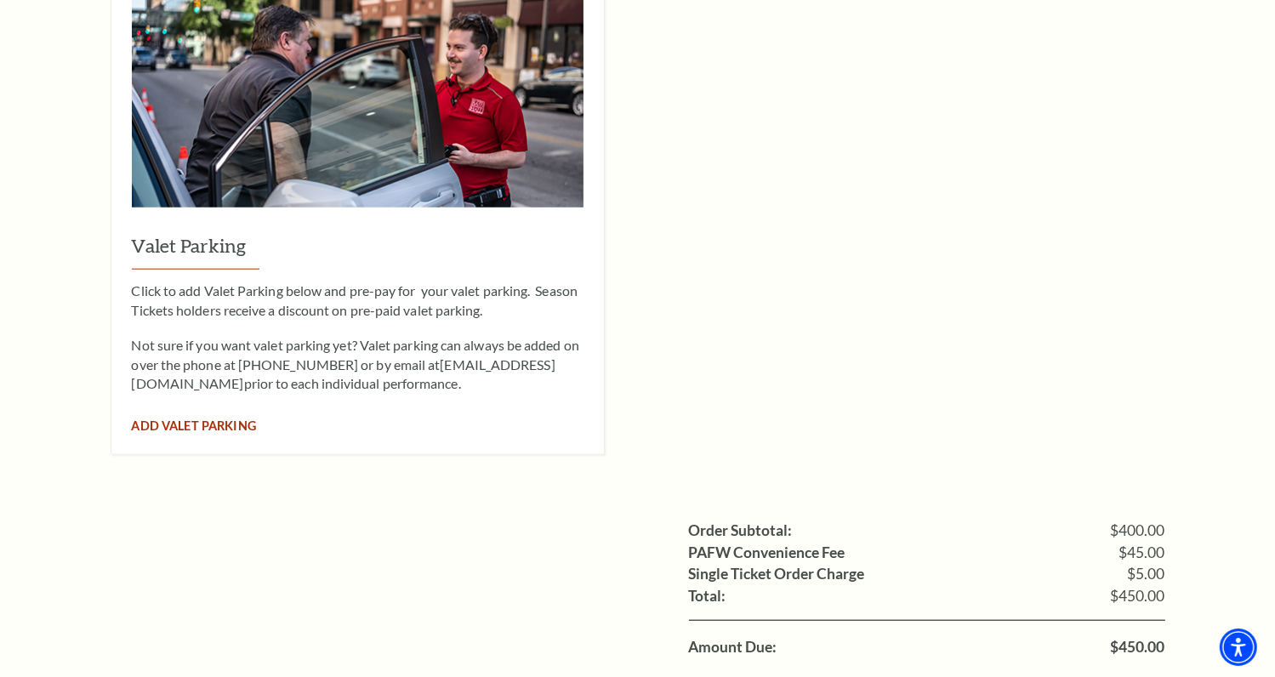
click at [208, 418] on span "Add Valet Parking" at bounding box center [194, 425] width 124 height 14
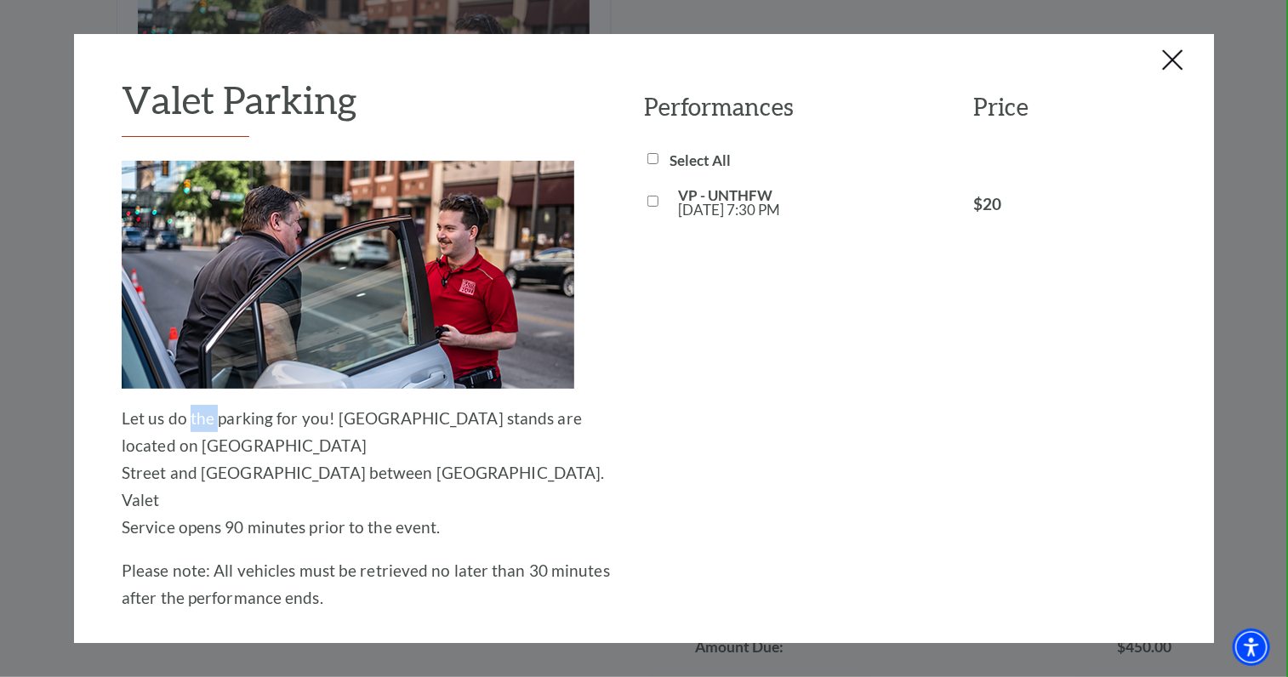
click at [208, 401] on div "Let us do the parking for you! Valet stands are located on Calhoun Street and C…" at bounding box center [368, 386] width 493 height 451
click at [648, 200] on input "VP - UNTHFW Wed, Oct 22 7:30 PM" at bounding box center [652, 201] width 11 height 11
checkbox input "true"
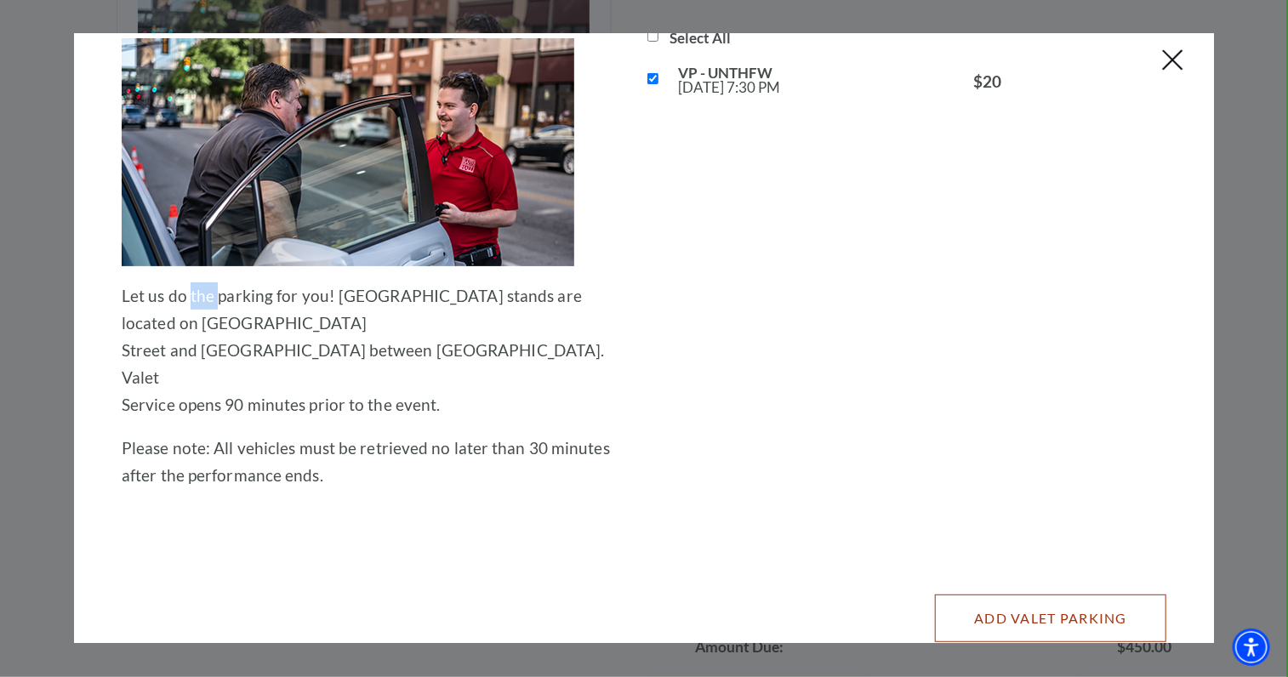
click at [1024, 594] on button "Add Valet Parking" at bounding box center [1050, 618] width 231 height 48
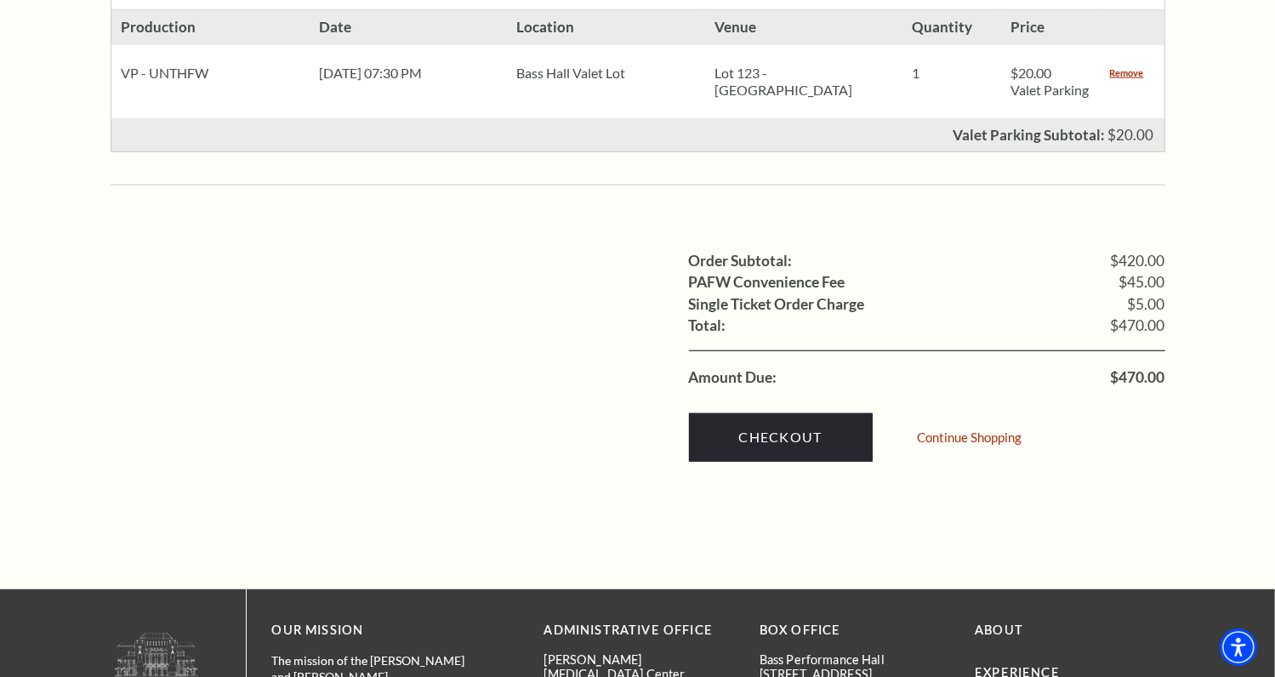
scroll to position [1388, 0]
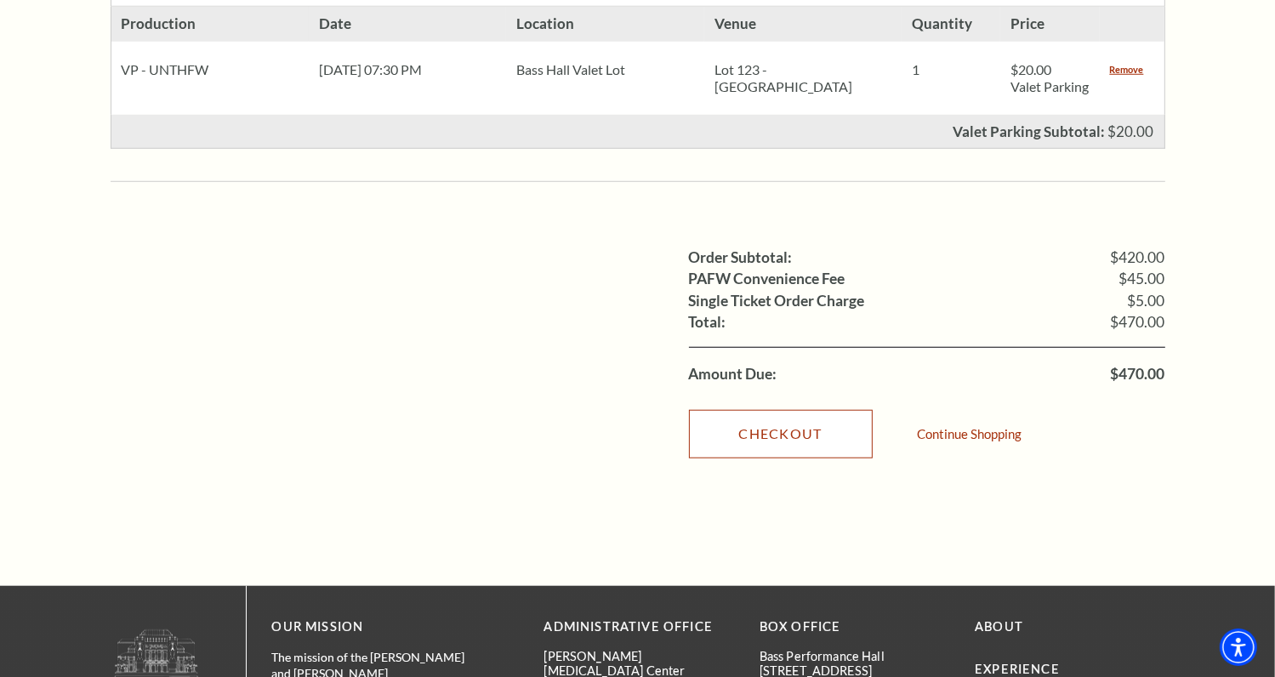
click at [799, 422] on link "Checkout" at bounding box center [781, 434] width 184 height 48
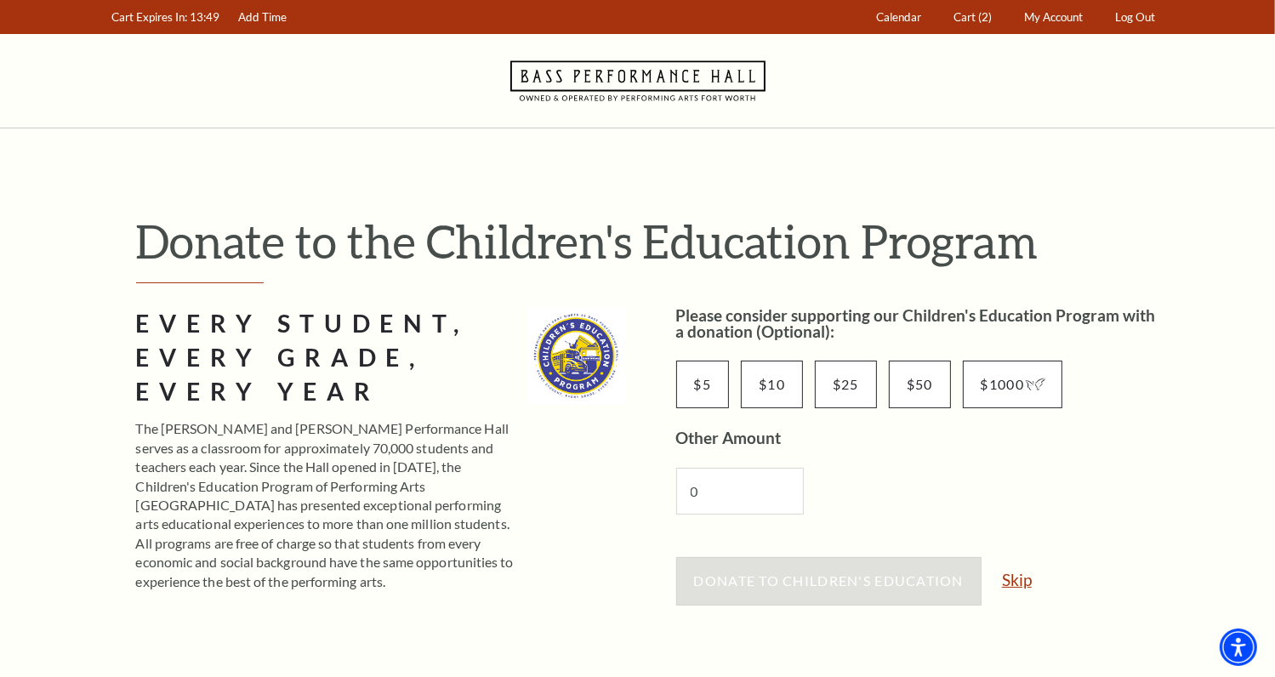
click at [1018, 588] on link "Skip" at bounding box center [1017, 580] width 30 height 16
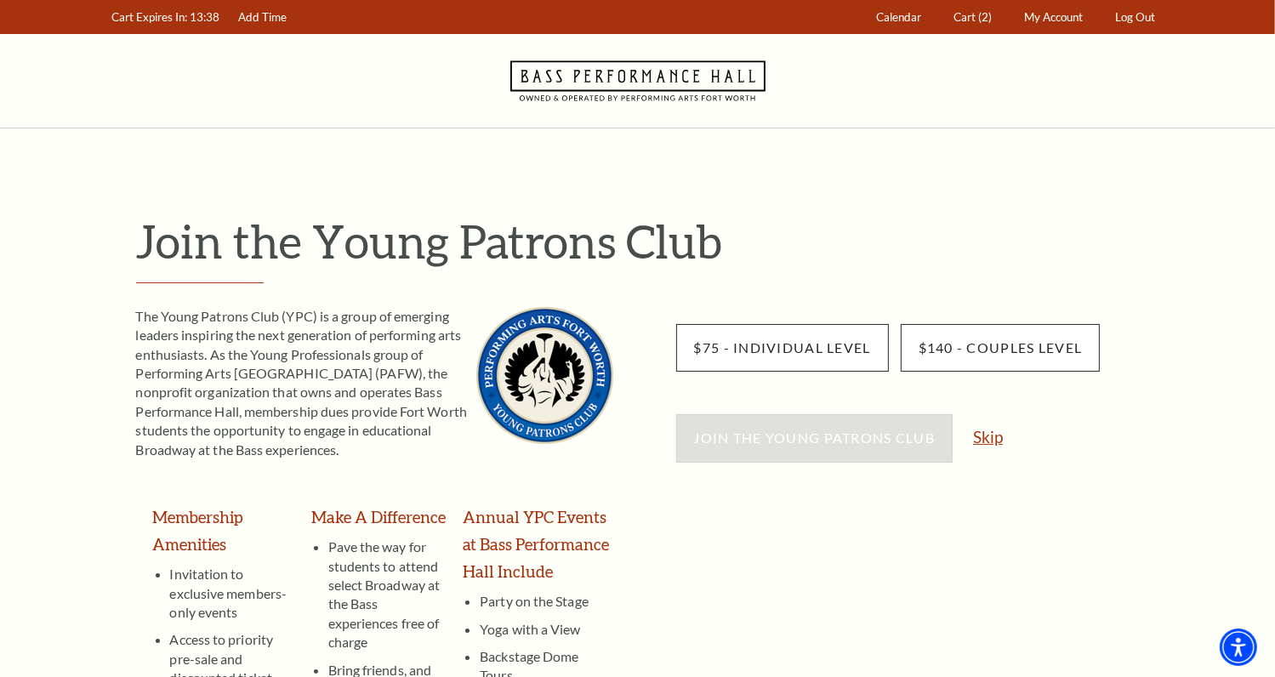
click at [986, 435] on link "Skip" at bounding box center [988, 437] width 30 height 16
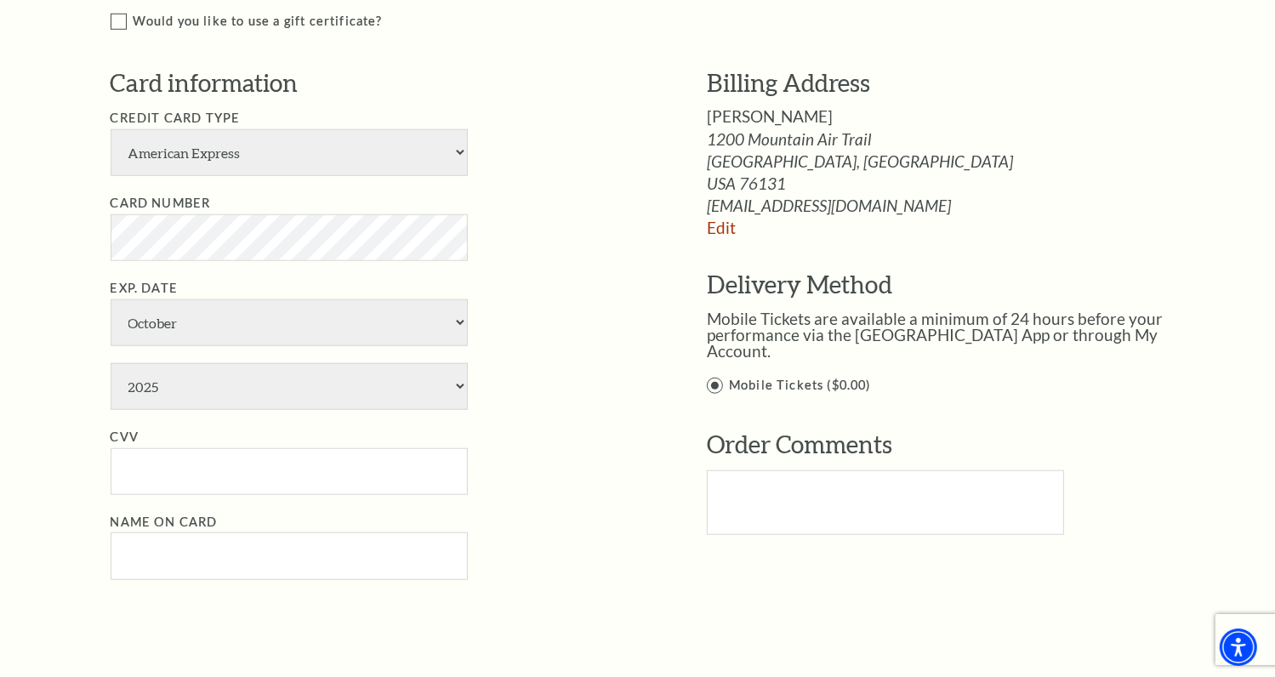
scroll to position [1336, 0]
click at [454, 168] on select "American Express Visa Master Card Discover" at bounding box center [289, 151] width 357 height 47
select select "25"
click at [111, 145] on select "American Express Visa Master Card Discover" at bounding box center [289, 151] width 357 height 47
click at [429, 332] on select "January February March April May June July August September October November De…" at bounding box center [289, 322] width 357 height 47
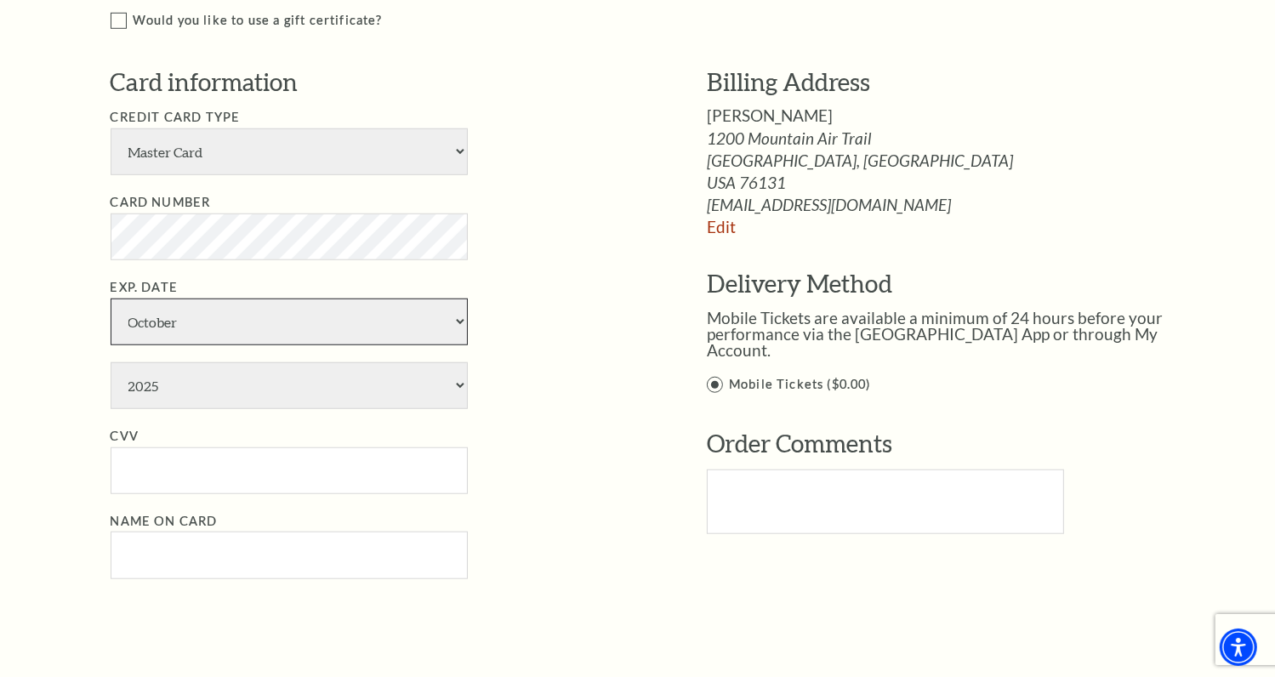
select select "7"
click at [111, 313] on select "January February March April May June July August September October November De…" at bounding box center [289, 322] width 357 height 47
click at [250, 395] on select "2025 2026 2027 2028 2029 2030 2031 2032 2033 2034" at bounding box center [289, 385] width 357 height 47
select select "2030"
click at [111, 377] on select "2025 2026 2027 2028 2029 2030 2031 2032 2033 2034" at bounding box center [289, 385] width 357 height 47
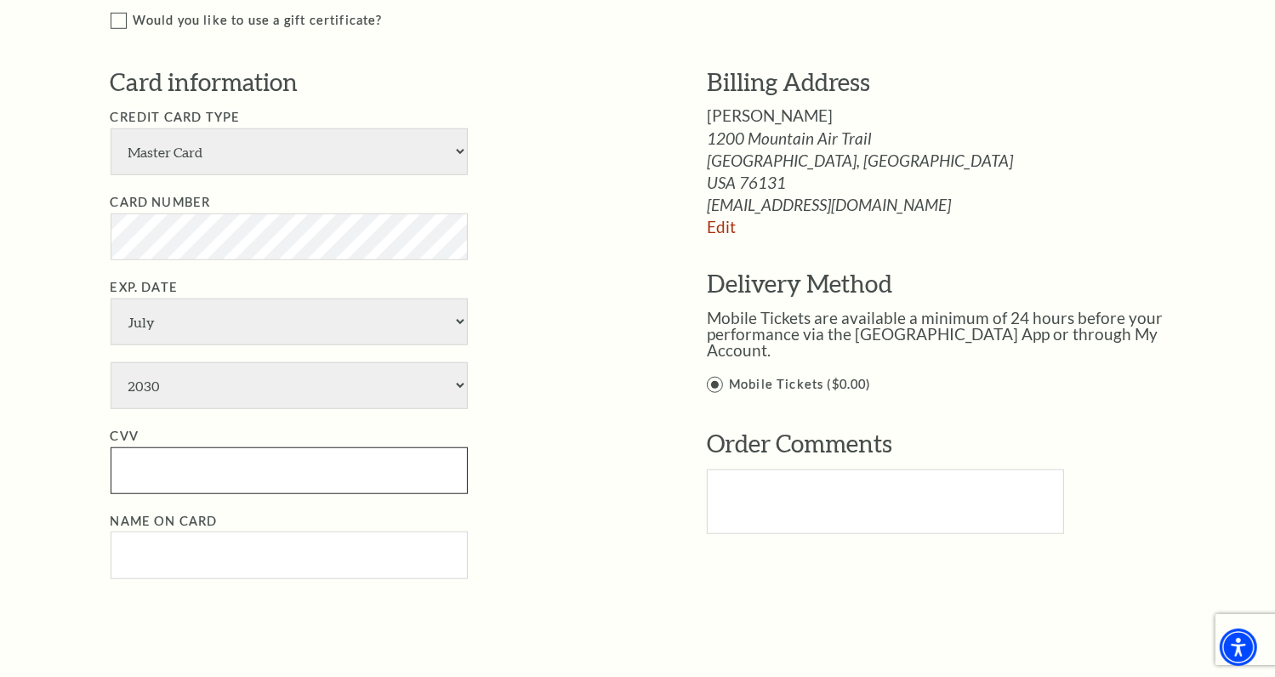
click at [153, 479] on input "CVV" at bounding box center [289, 470] width 357 height 47
type input "178"
click at [145, 561] on input "Name on Card" at bounding box center [289, 555] width 357 height 47
type input "[PERSON_NAME]"
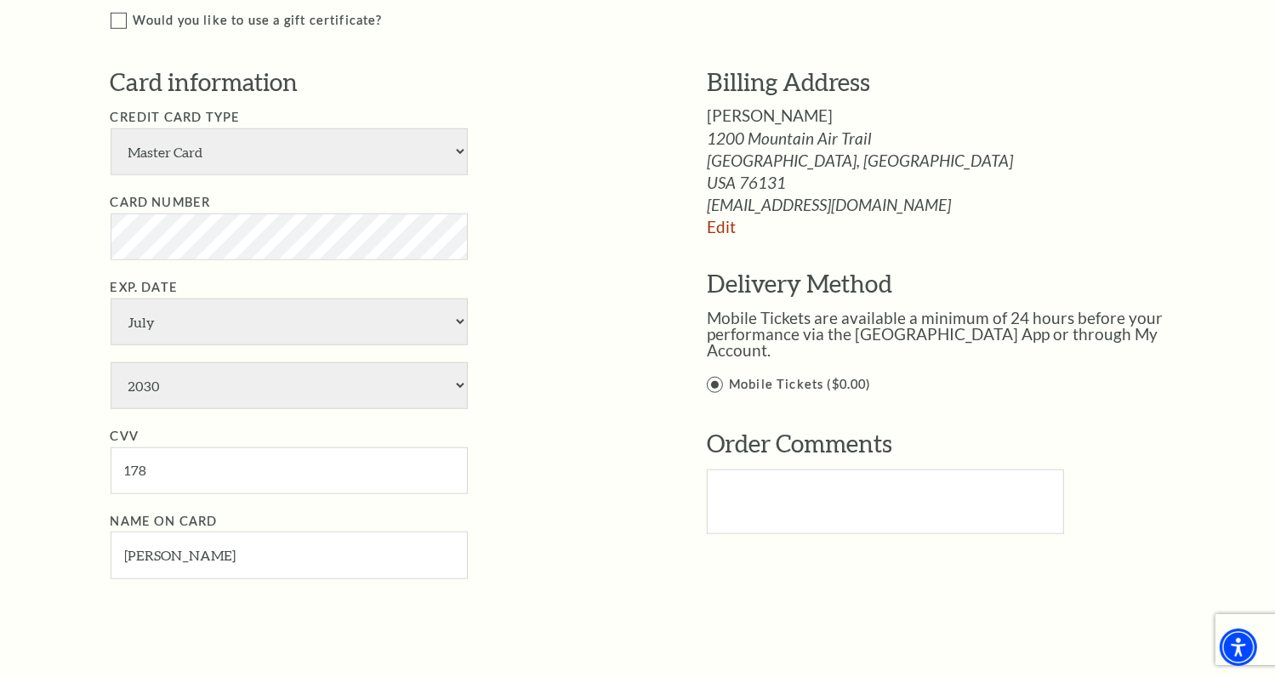
click at [511, 523] on ul "Credit Card Type American Express Visa Master Card Discover Card Number Exp. Da…" at bounding box center [383, 342] width 545 height 471
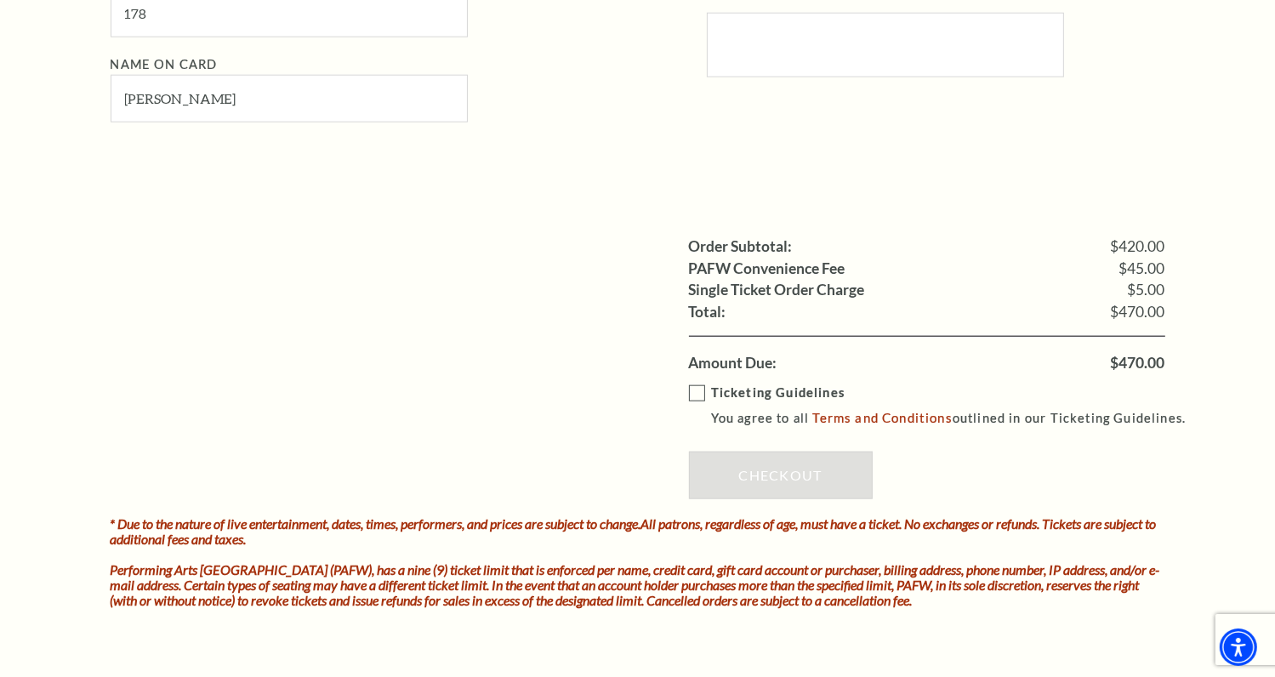
scroll to position [1800, 0]
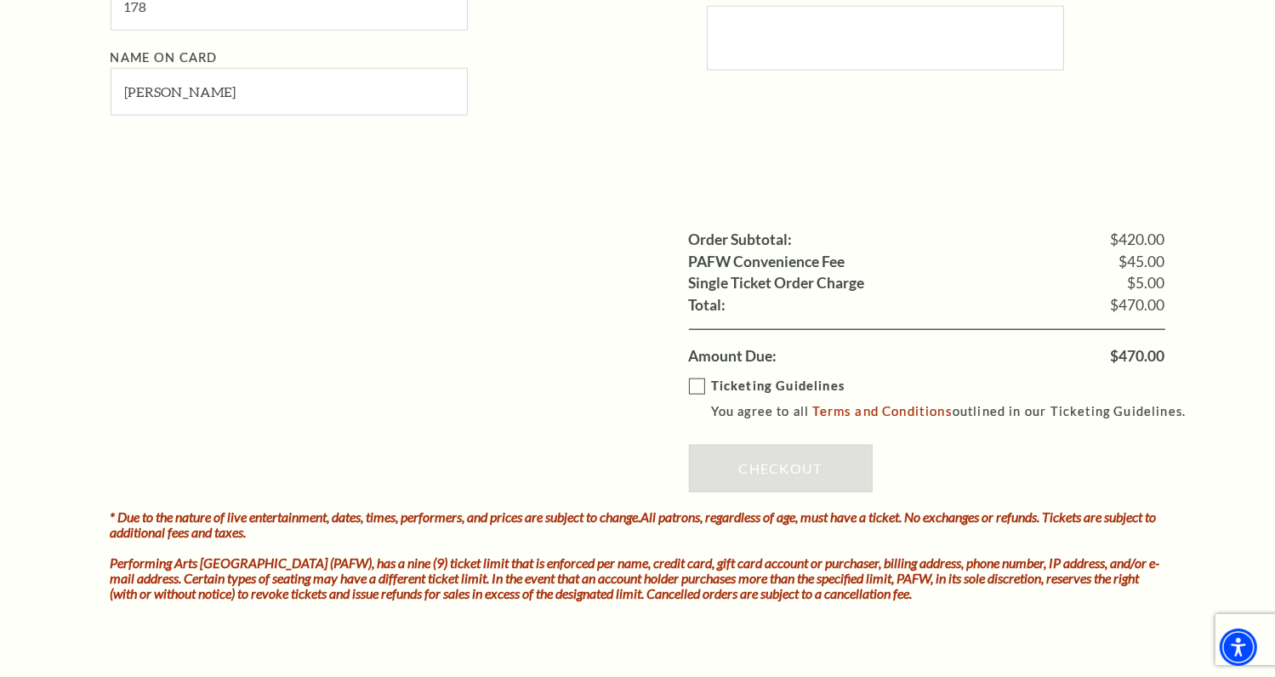
click at [695, 401] on label "Ticketing Guidelines You agree to all Terms and Conditions outlined in our Tick…" at bounding box center [945, 399] width 513 height 47
click at [0, 0] on input "Ticketing Guidelines You agree to all Terms and Conditions outlined in our Tick…" at bounding box center [0, 0] width 0 height 0
click at [775, 484] on link "Checkout" at bounding box center [781, 469] width 184 height 48
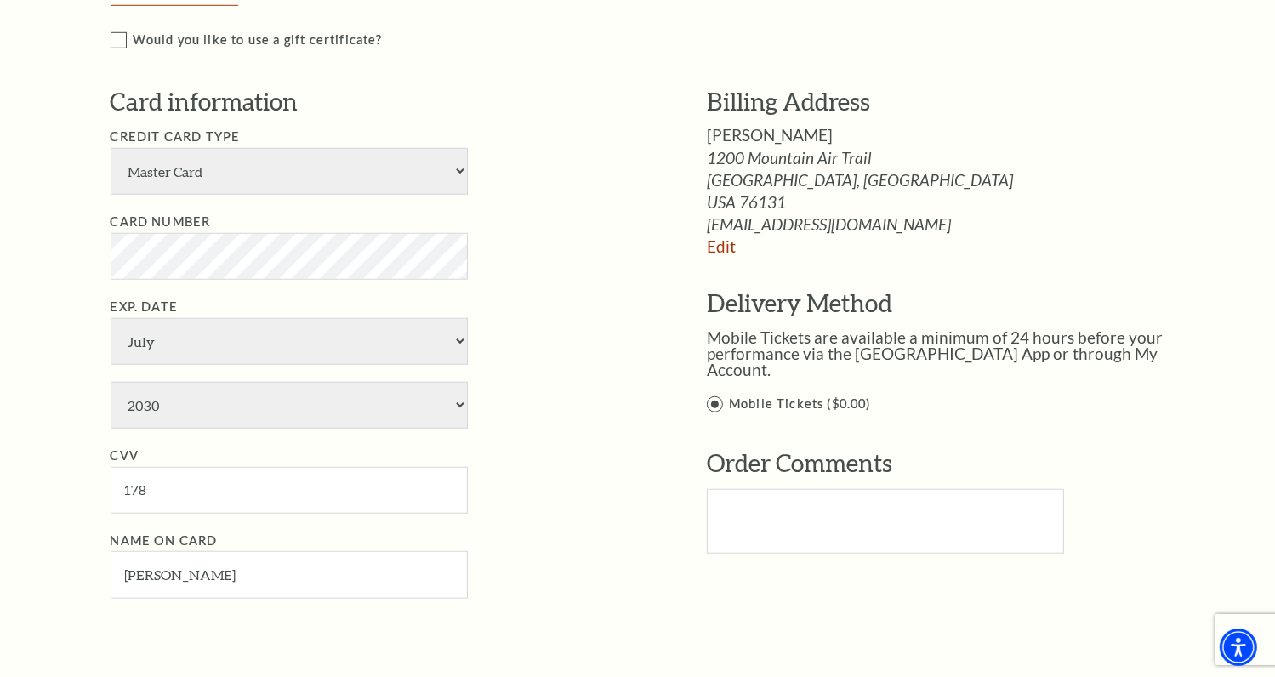
scroll to position [1316, 0]
click at [585, 190] on li "Credit Card Type American Express Visa Master Card Discover" at bounding box center [383, 162] width 545 height 68
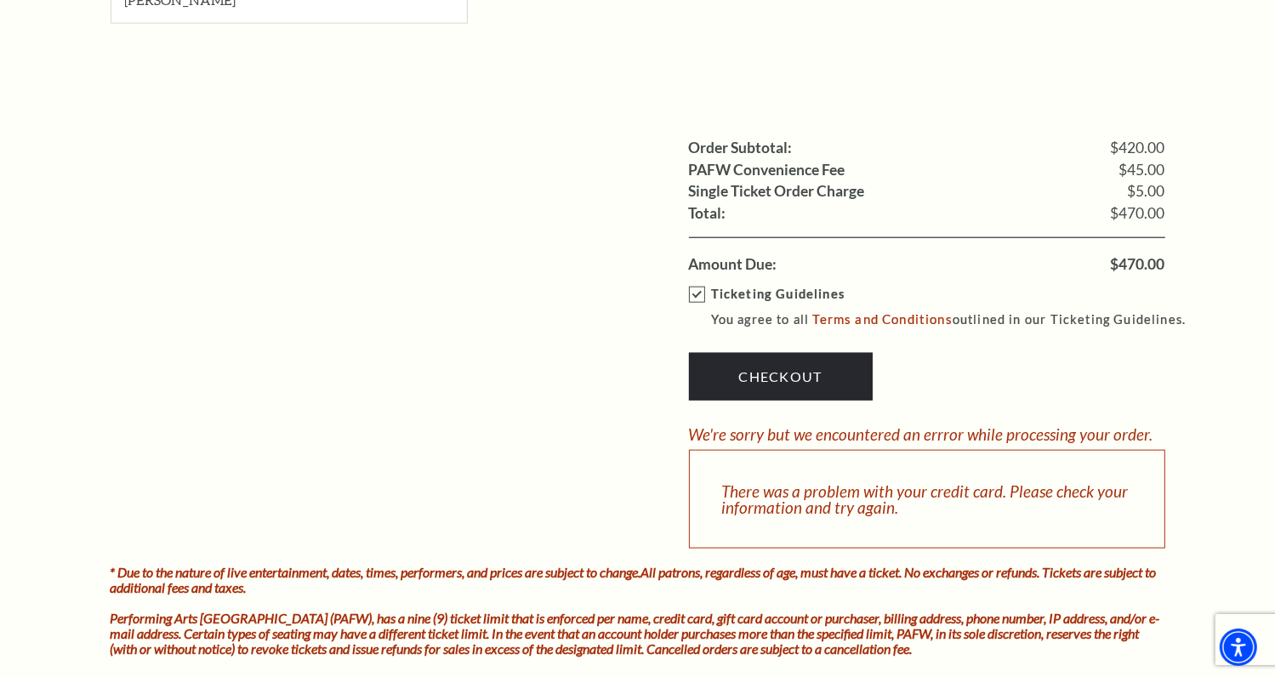
scroll to position [1893, 0]
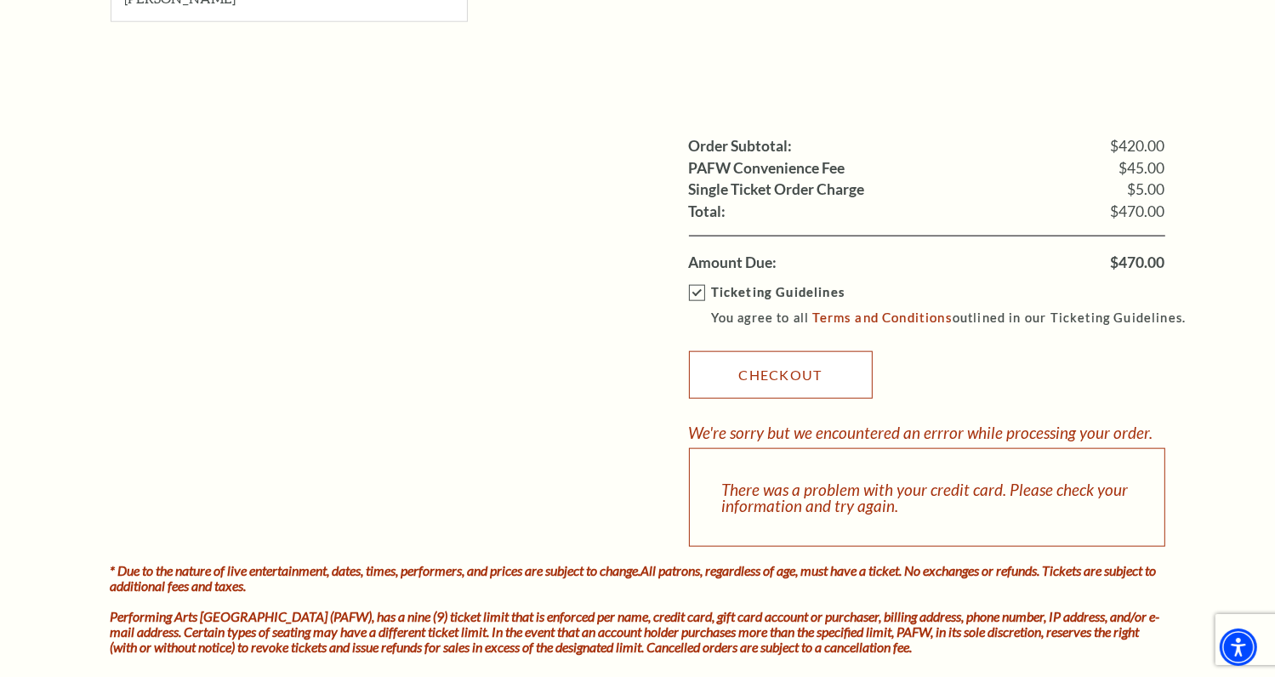
click at [764, 386] on link "Checkout" at bounding box center [781, 375] width 184 height 48
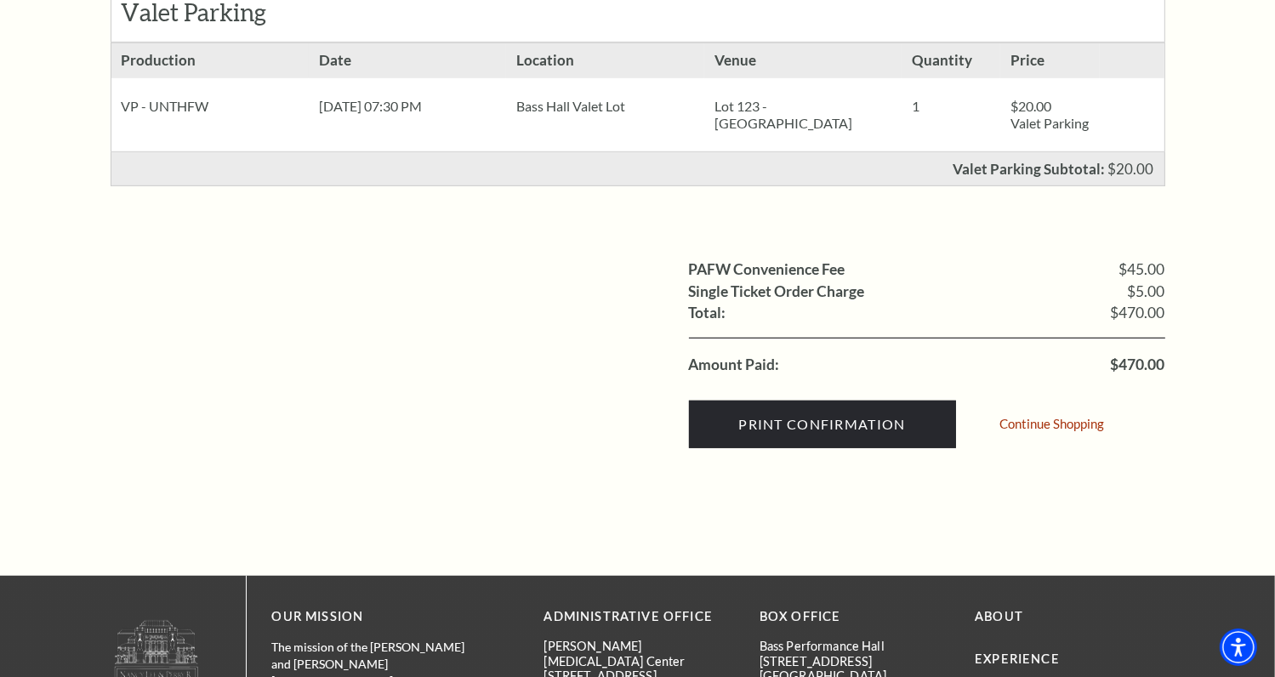
scroll to position [915, 0]
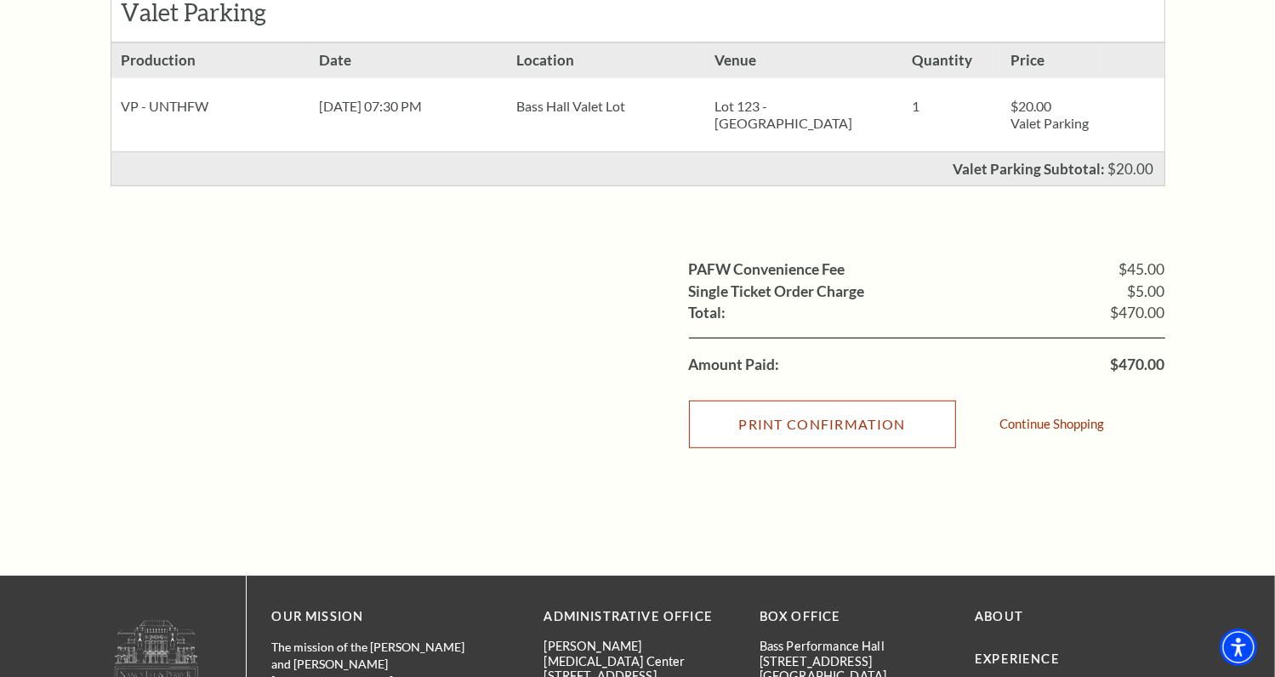
click at [837, 443] on input "Print Confirmation" at bounding box center [822, 425] width 267 height 48
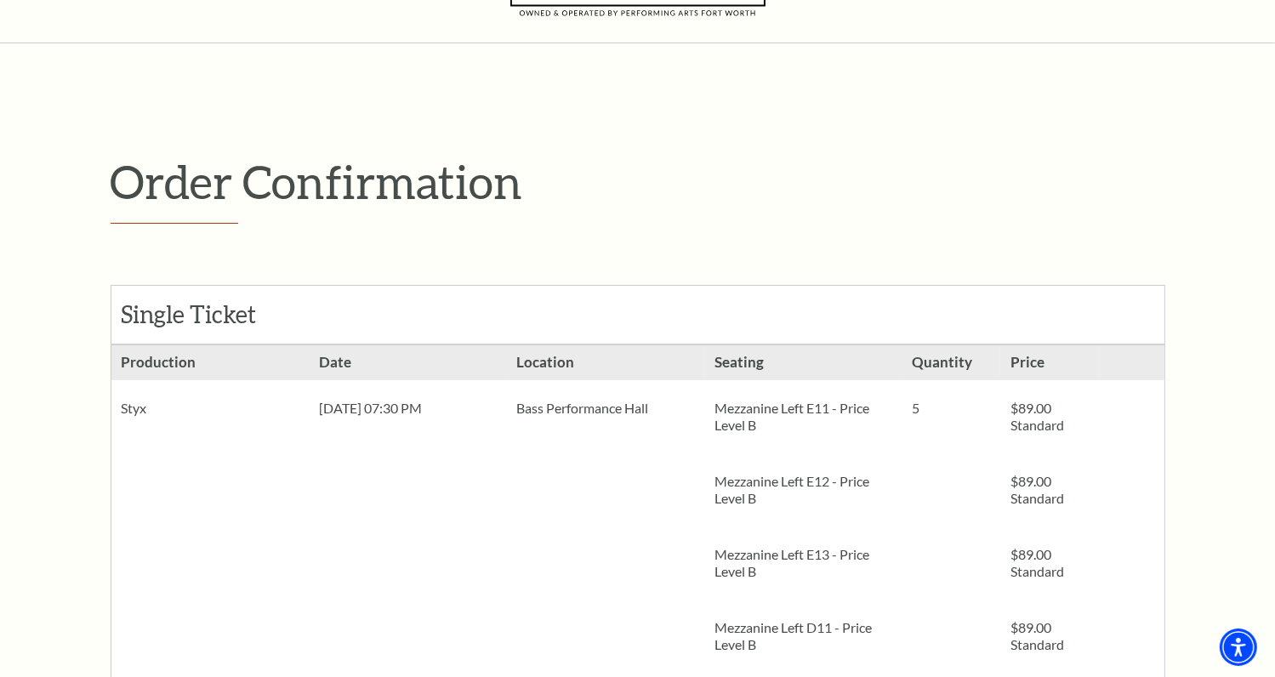
scroll to position [0, 0]
